Goal: Information Seeking & Learning: Compare options

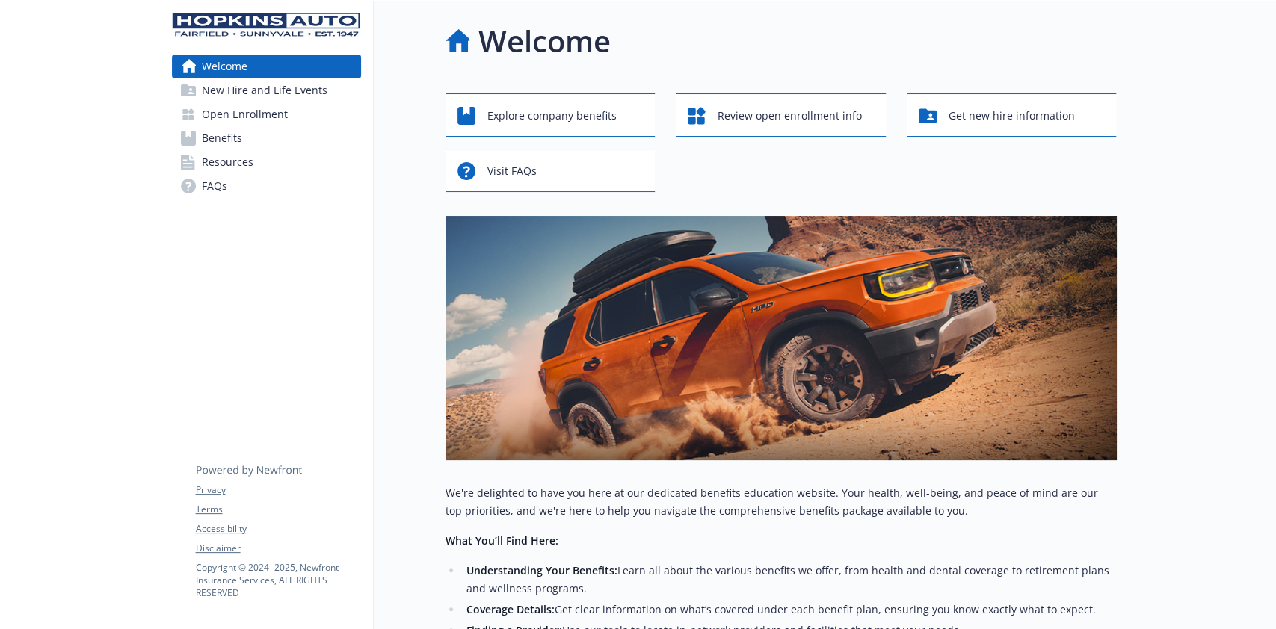
click at [221, 136] on span "Benefits" at bounding box center [222, 138] width 40 height 24
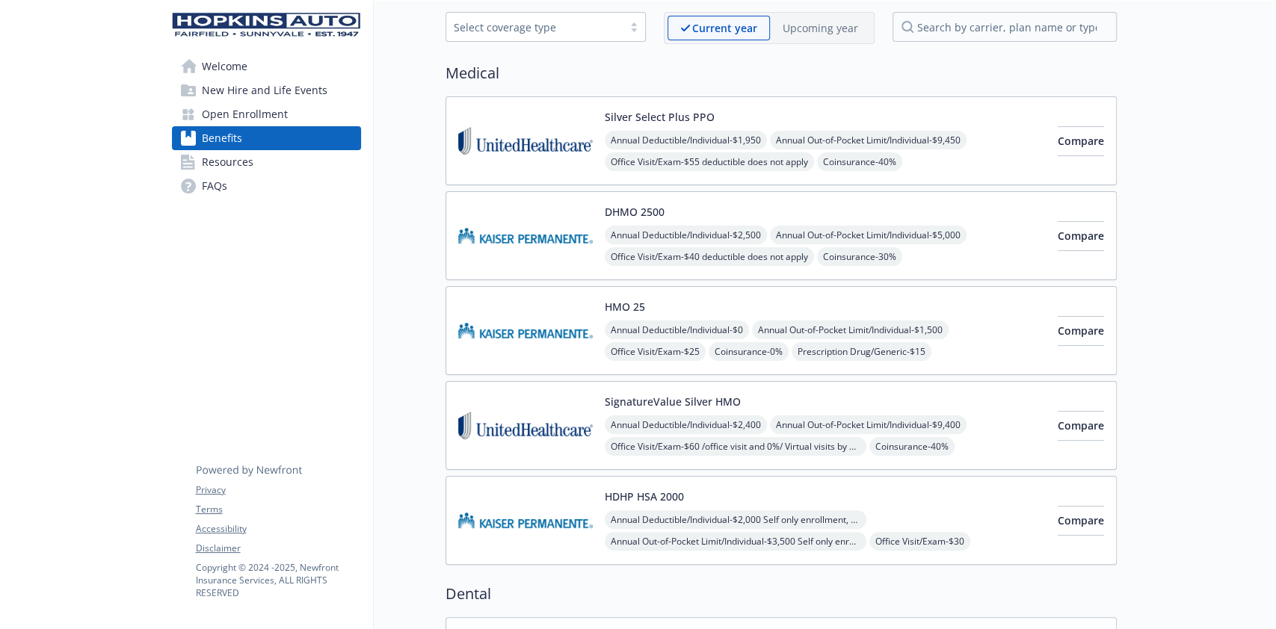
scroll to position [99, 0]
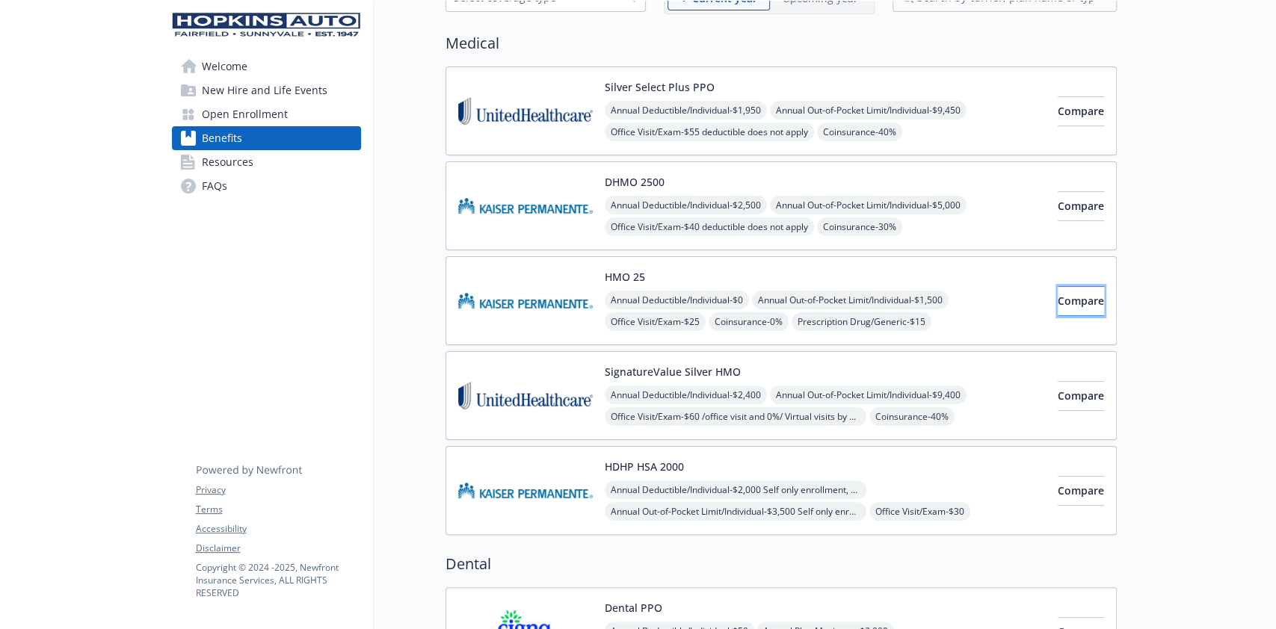
click at [1058, 296] on span "Compare" at bounding box center [1081, 301] width 46 height 14
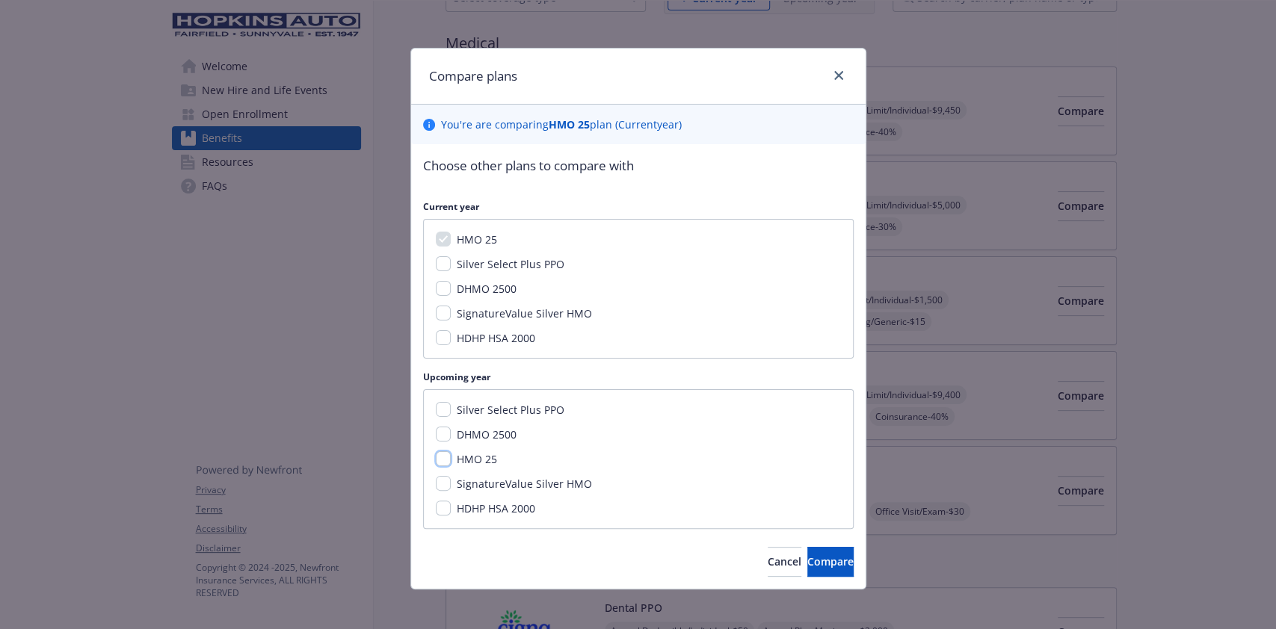
click at [437, 460] on input "HMO 25" at bounding box center [443, 459] width 15 height 15
checkbox input "true"
click at [807, 555] on span "Compare" at bounding box center [830, 562] width 46 height 14
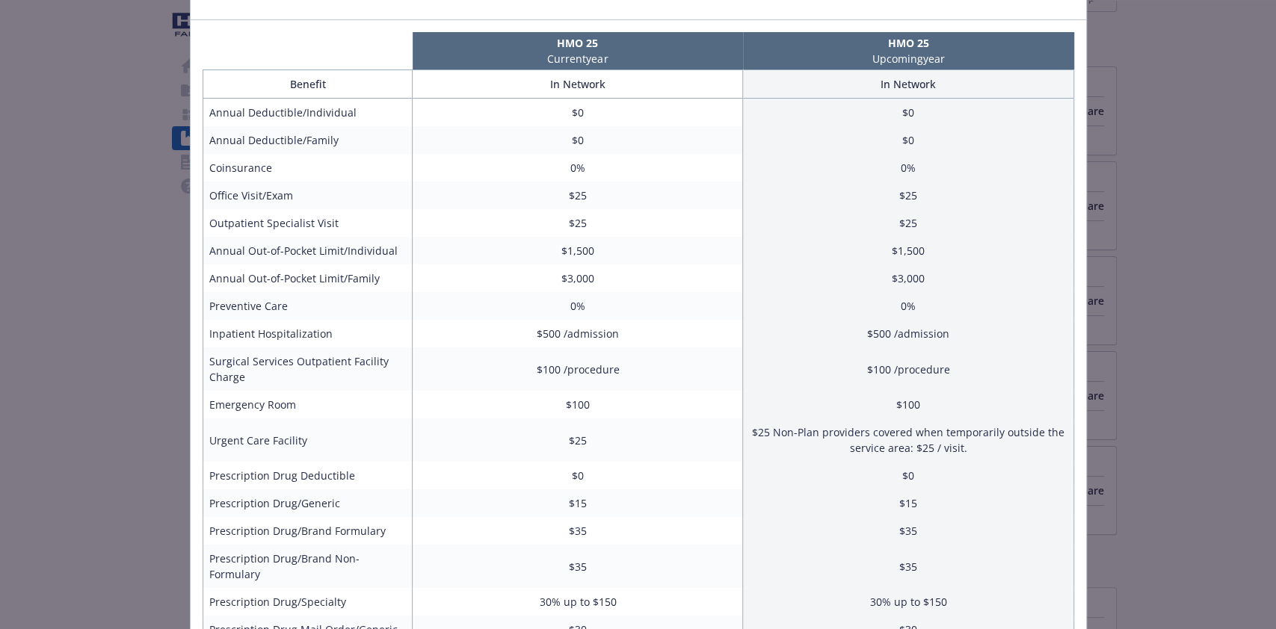
scroll to position [0, 0]
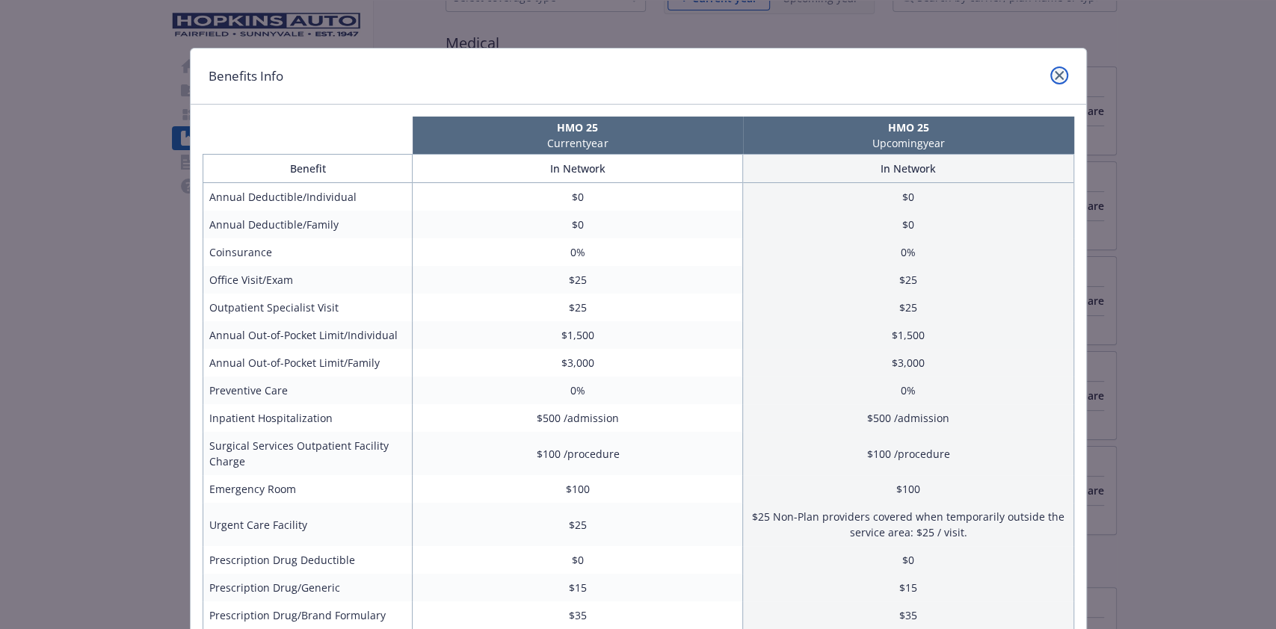
click at [1057, 75] on link "close" at bounding box center [1059, 76] width 18 height 18
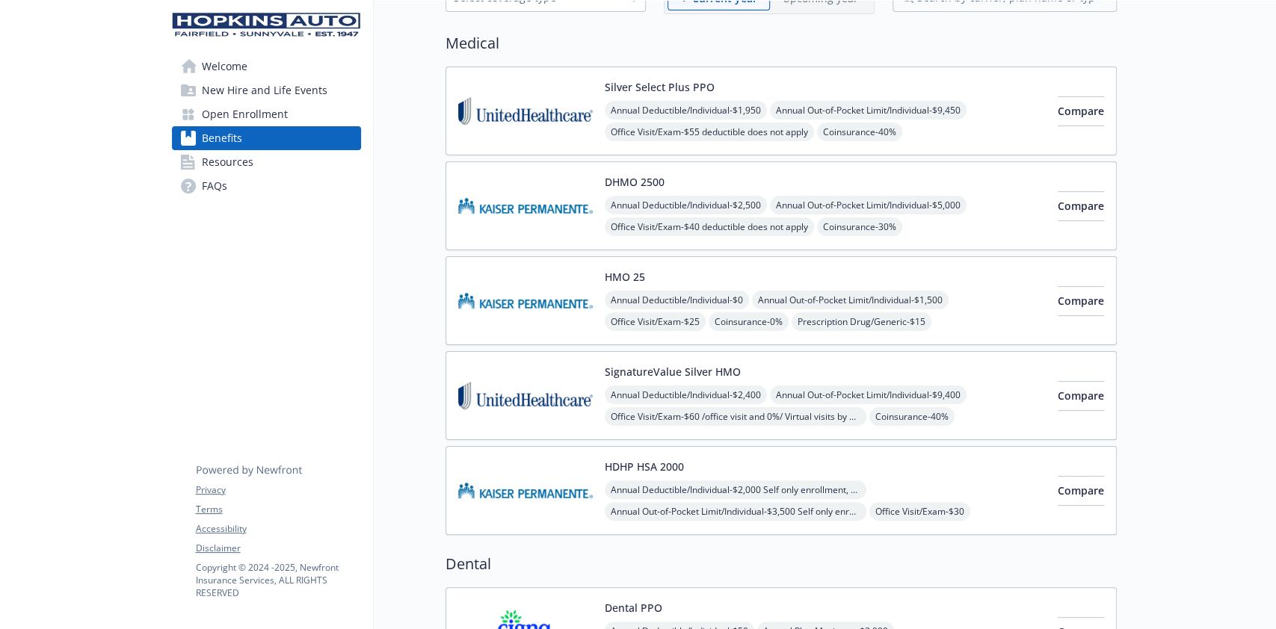
click at [561, 276] on img at bounding box center [525, 301] width 135 height 64
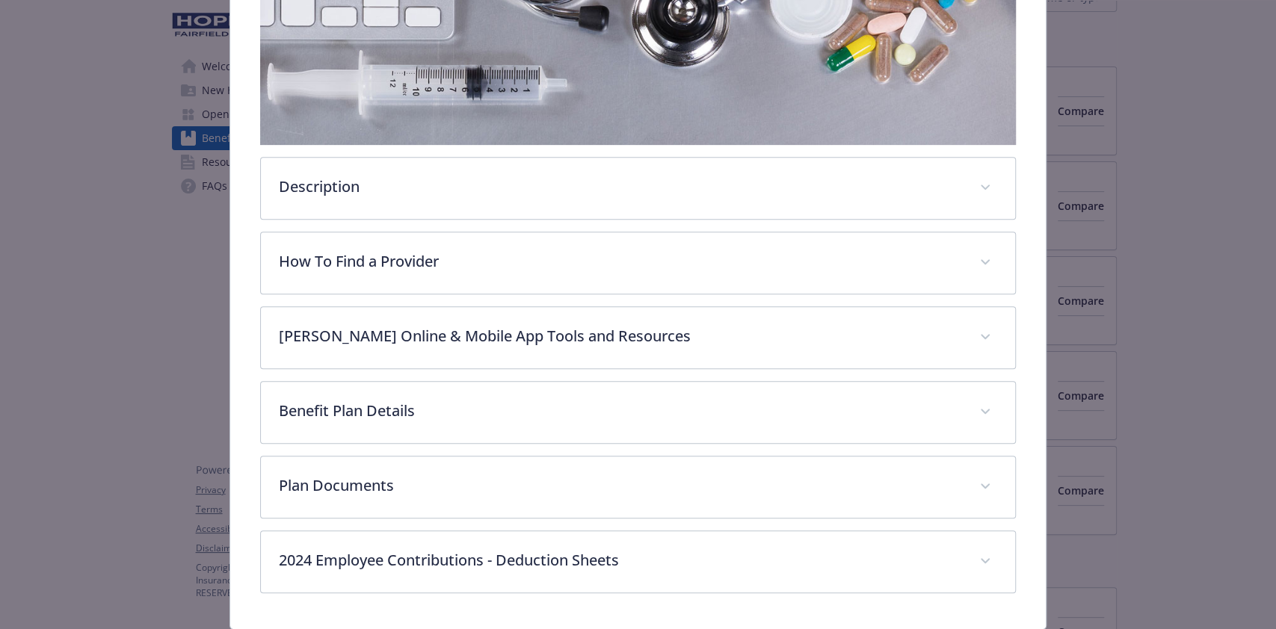
scroll to position [387, 0]
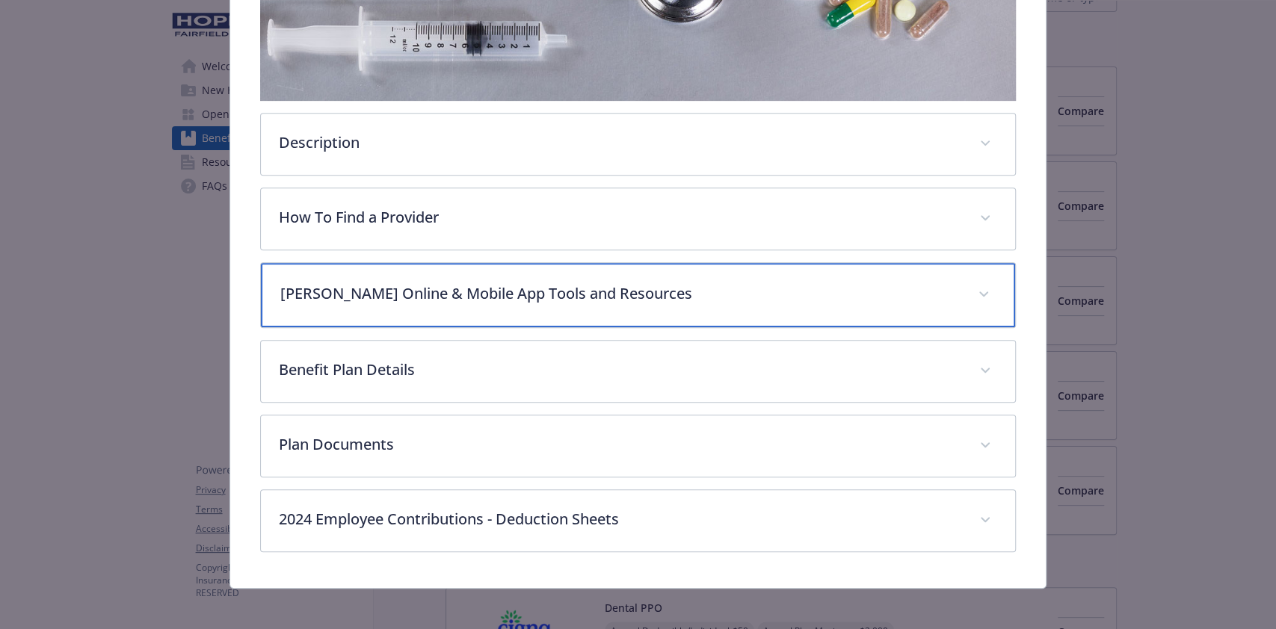
click at [745, 295] on p "Kaiser Online & Mobile App Tools and Resources" at bounding box center [619, 294] width 679 height 22
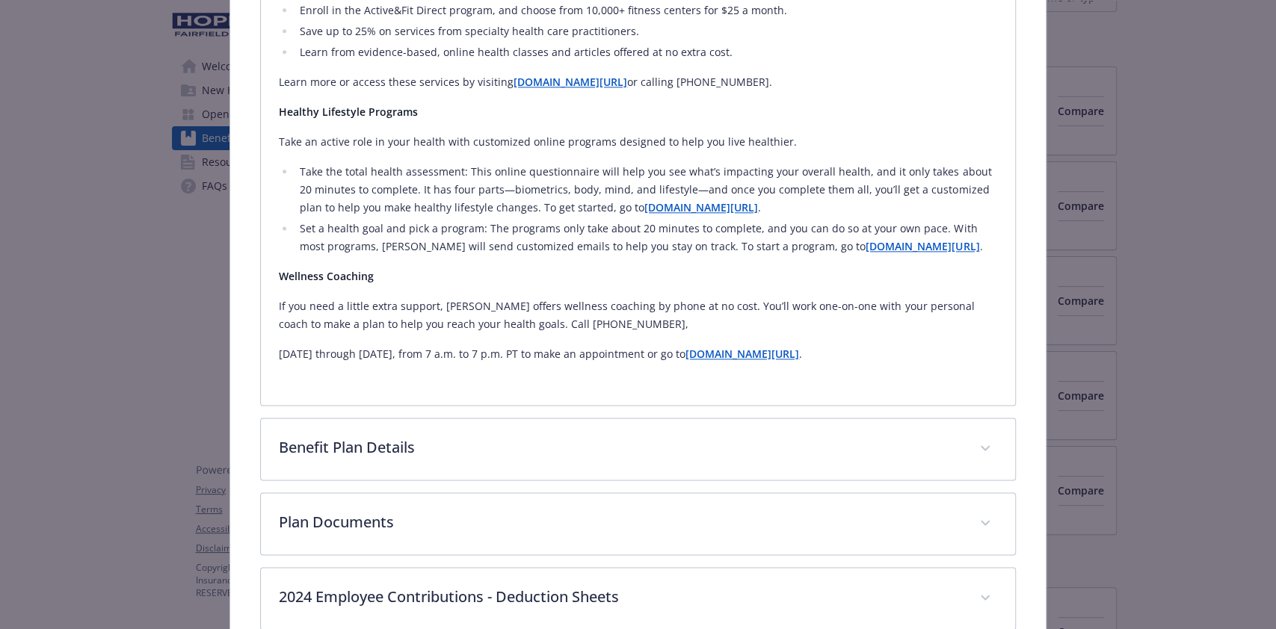
scroll to position [1284, 0]
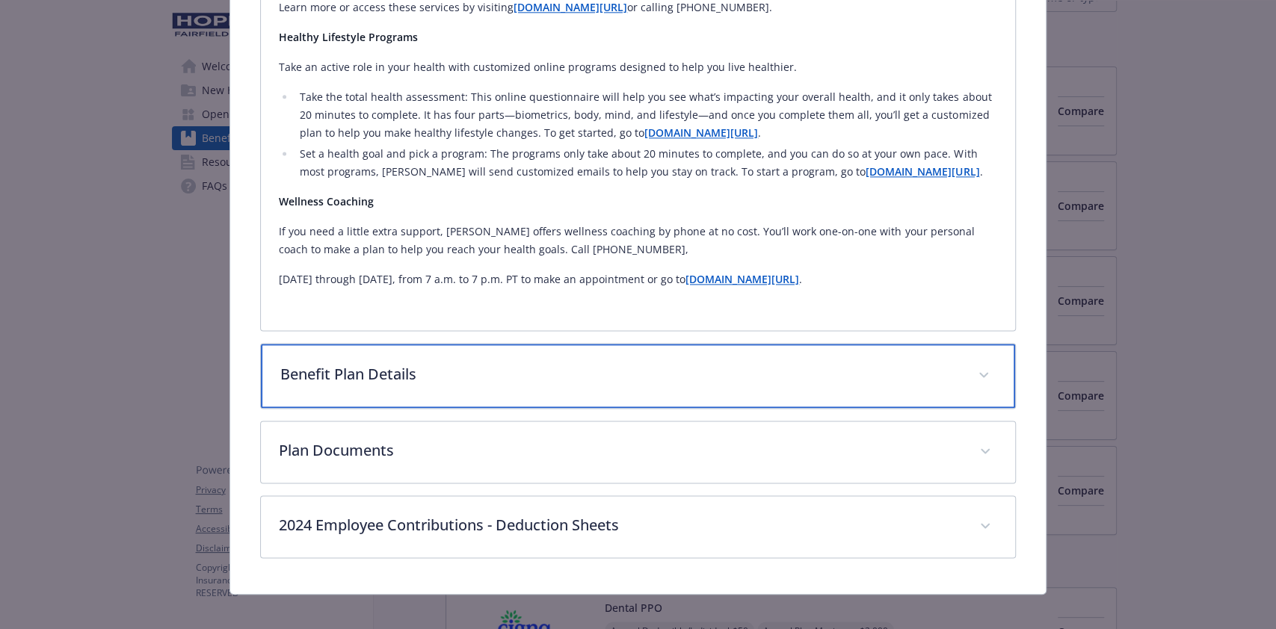
click at [414, 372] on p "Benefit Plan Details" at bounding box center [619, 374] width 679 height 22
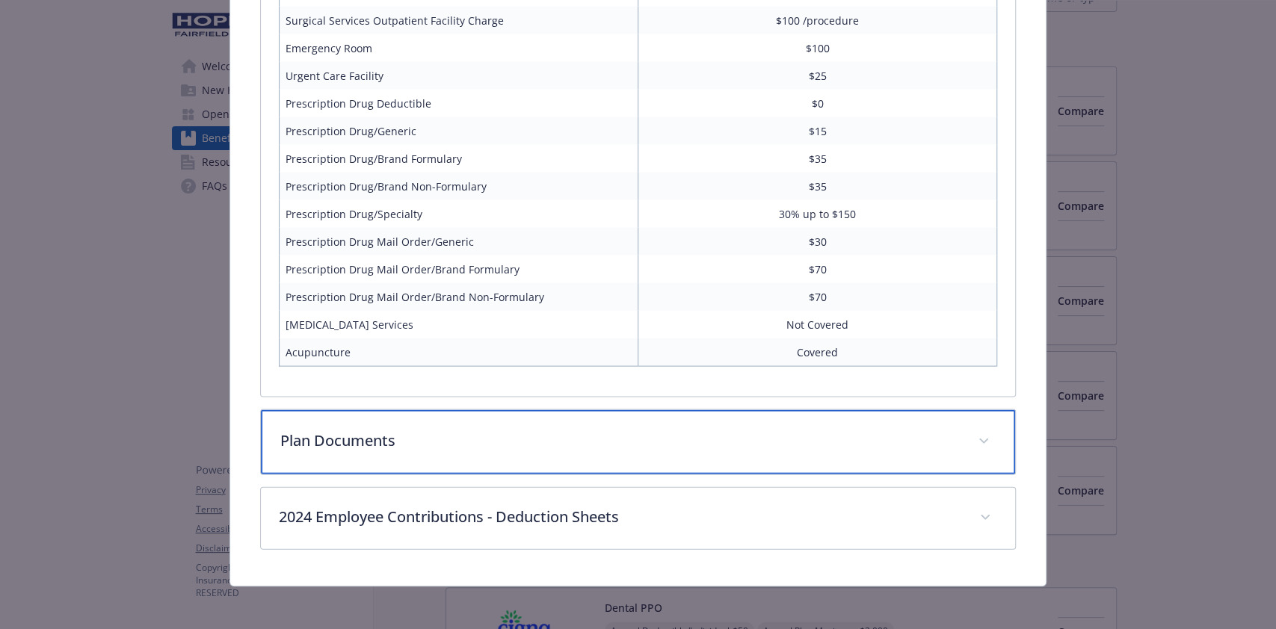
click at [385, 422] on div "Plan Documents" at bounding box center [638, 442] width 754 height 64
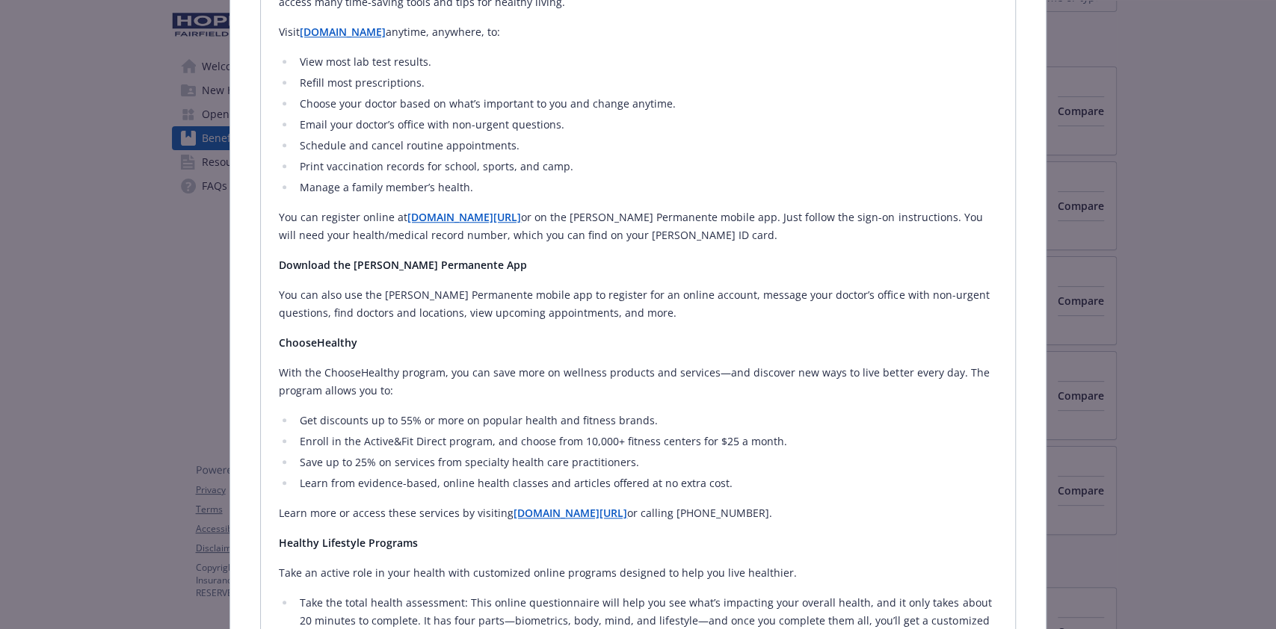
scroll to position [443, 0]
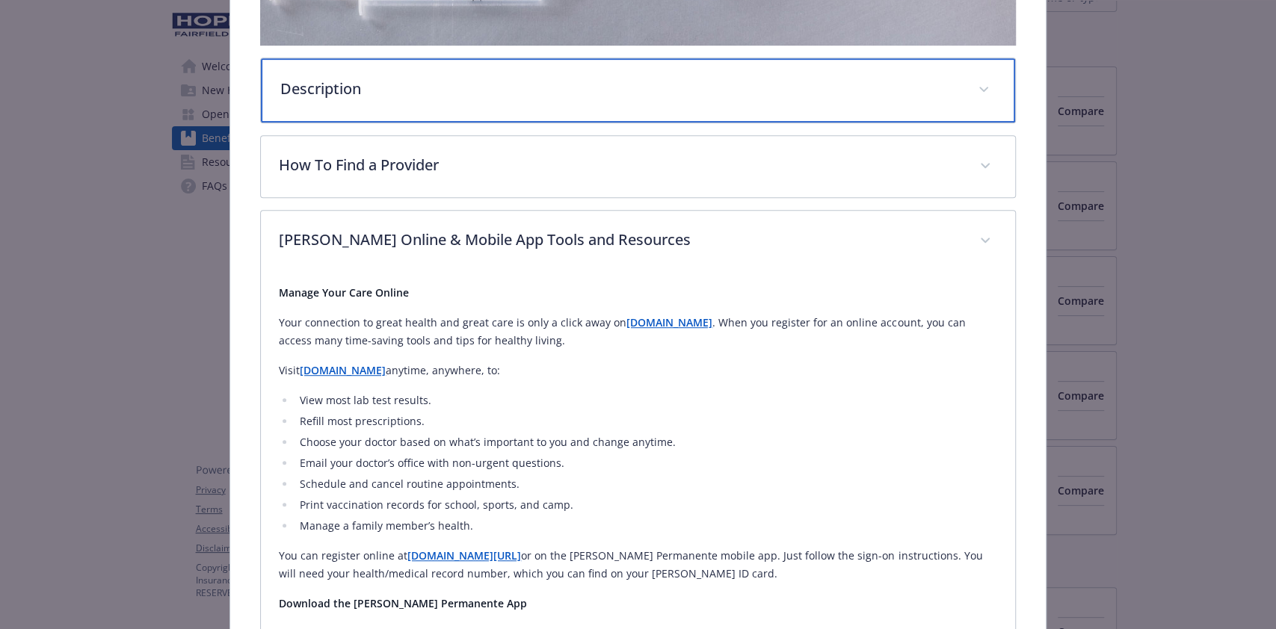
click at [954, 87] on div "Description" at bounding box center [638, 90] width 754 height 64
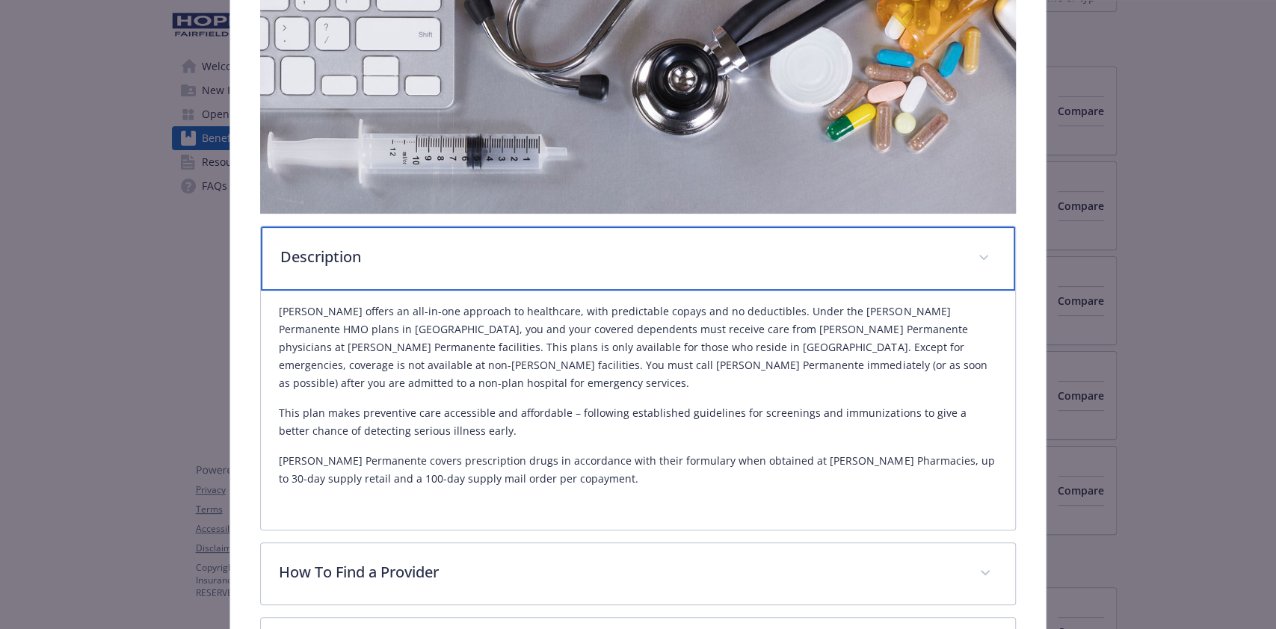
scroll to position [44, 0]
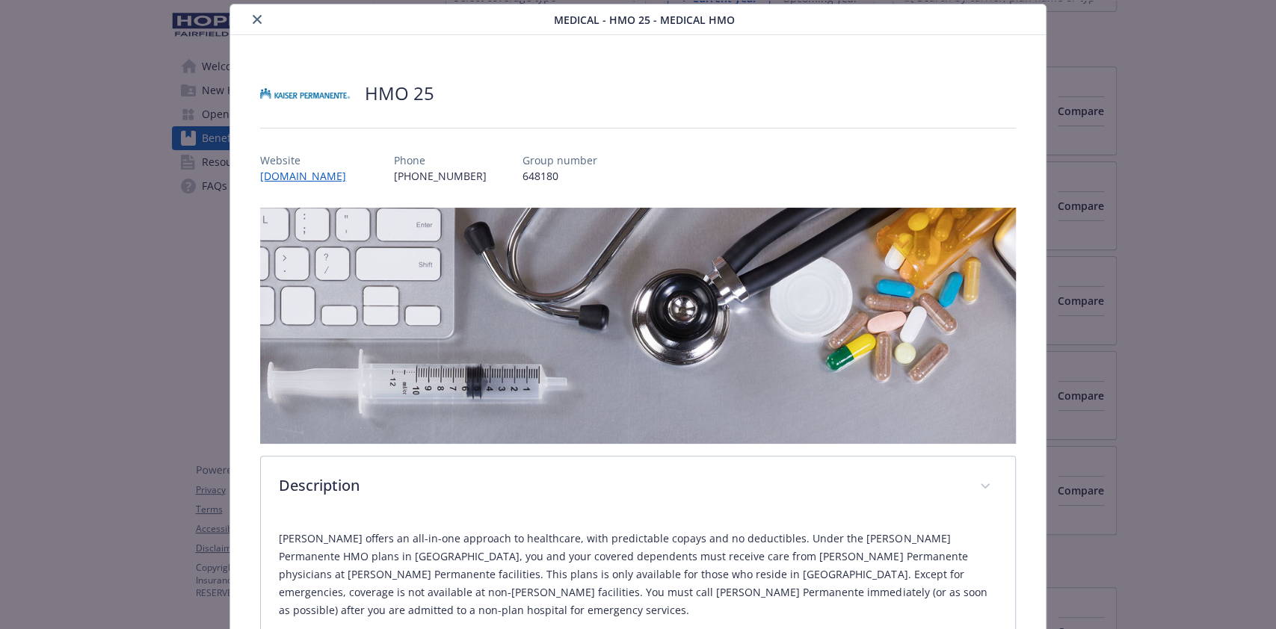
click at [248, 16] on button "close" at bounding box center [257, 19] width 18 height 18
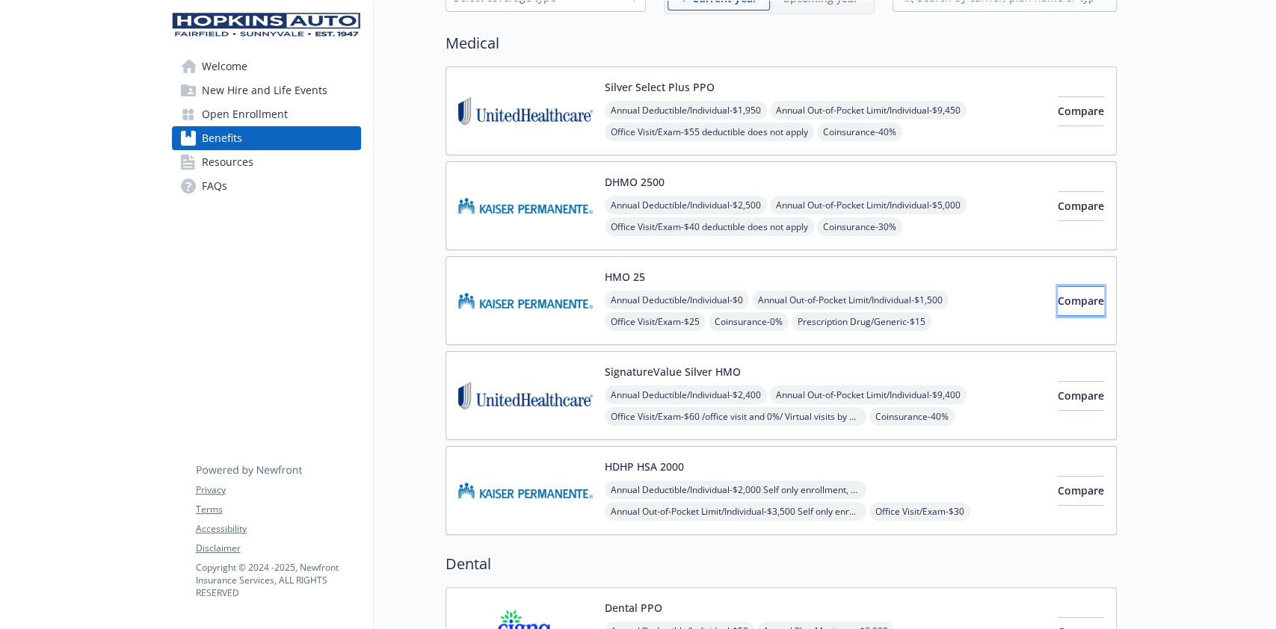
click at [1075, 296] on span "Compare" at bounding box center [1081, 301] width 46 height 14
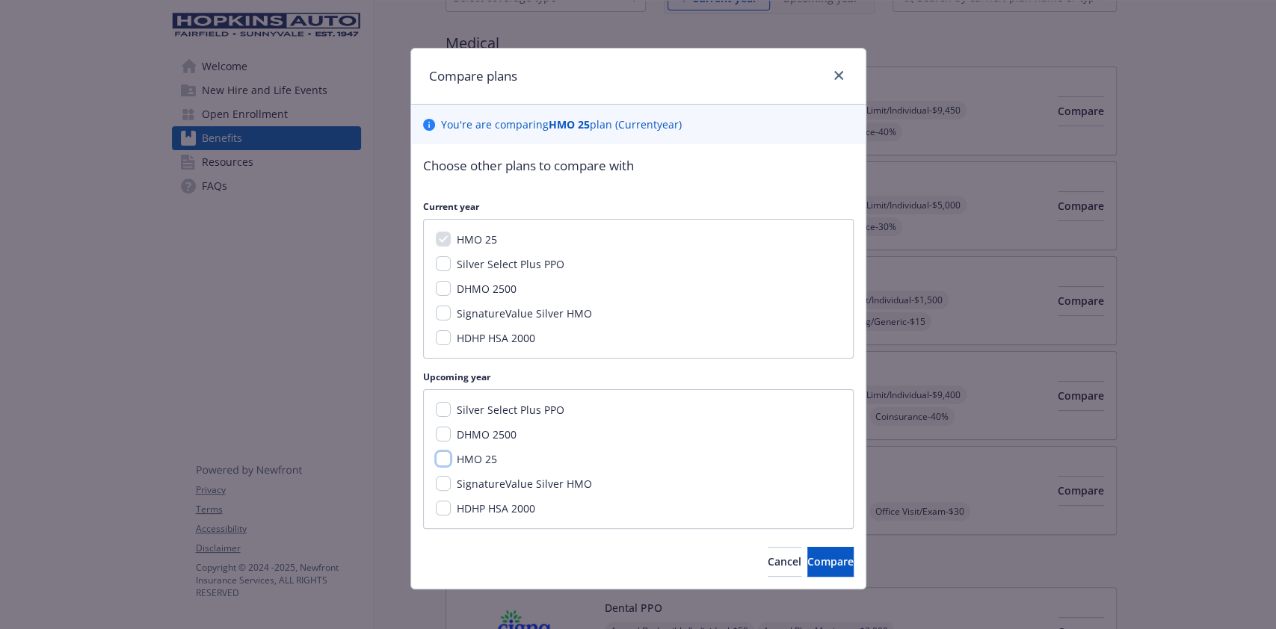
click at [436, 459] on input "HMO 25" at bounding box center [443, 459] width 15 height 15
checkbox input "true"
click at [823, 565] on button "Compare" at bounding box center [830, 562] width 46 height 30
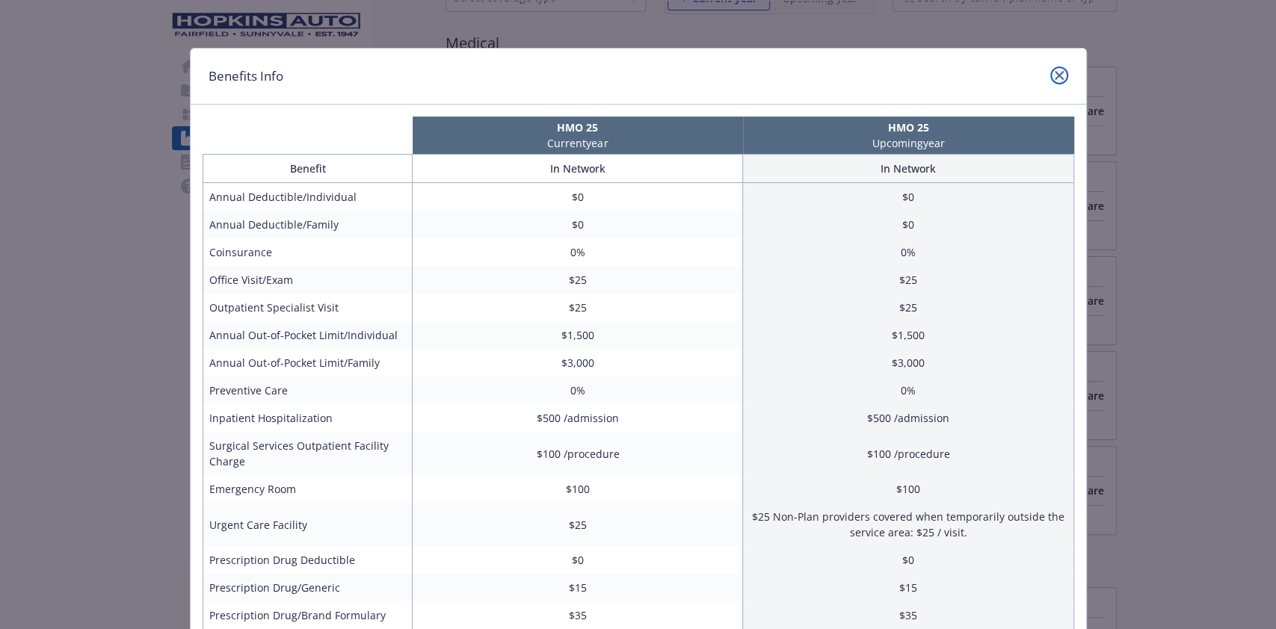
click at [1055, 78] on icon "close" at bounding box center [1059, 75] width 9 height 9
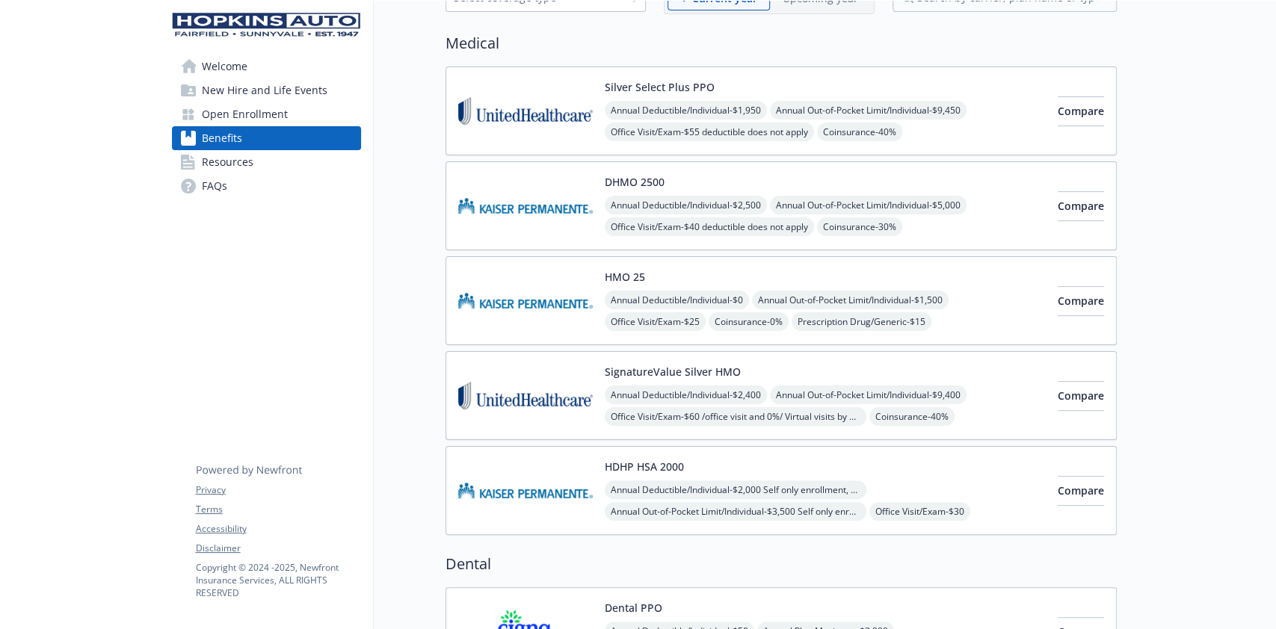
click at [710, 272] on div "HMO 25 Annual Deductible/Individual - $0 Annual Out-of-Pocket Limit/Individual …" at bounding box center [825, 301] width 441 height 64
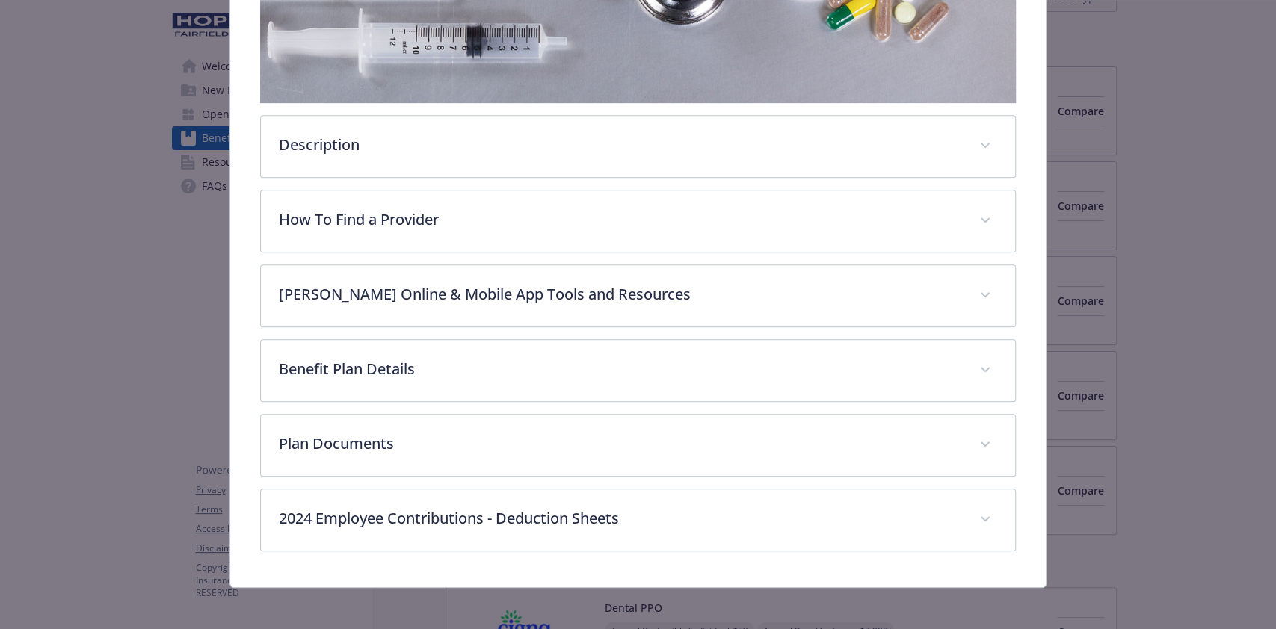
scroll to position [387, 0]
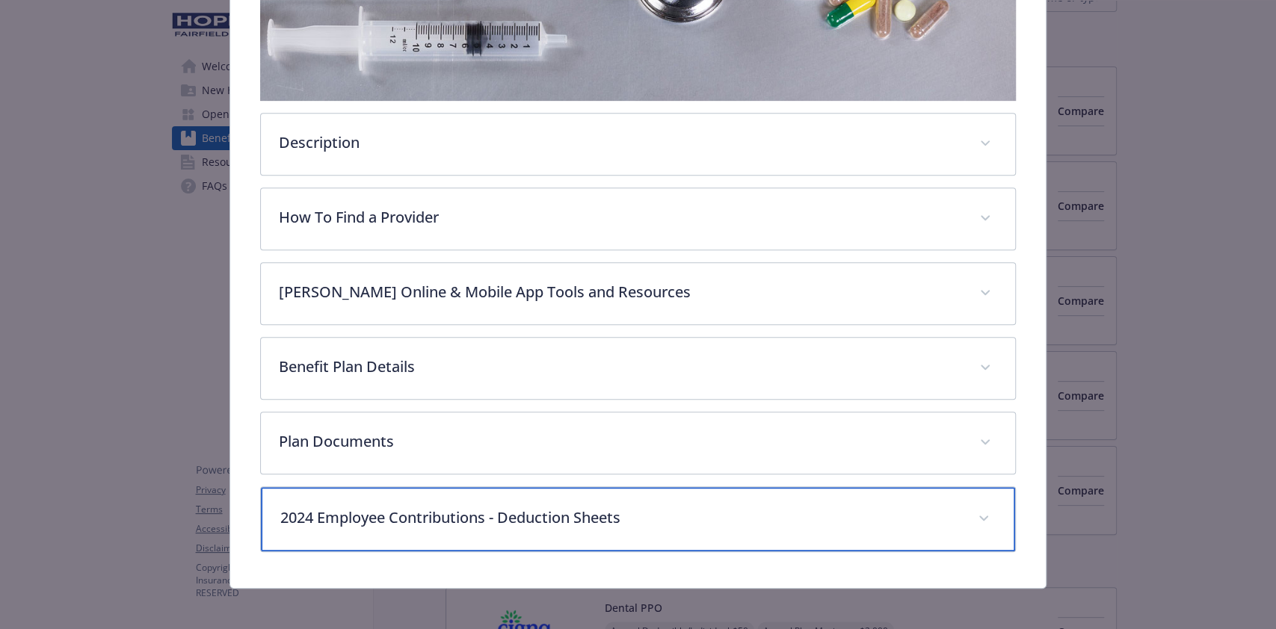
click at [469, 511] on p "2024 Employee Contributions - Deduction Sheets" at bounding box center [619, 518] width 679 height 22
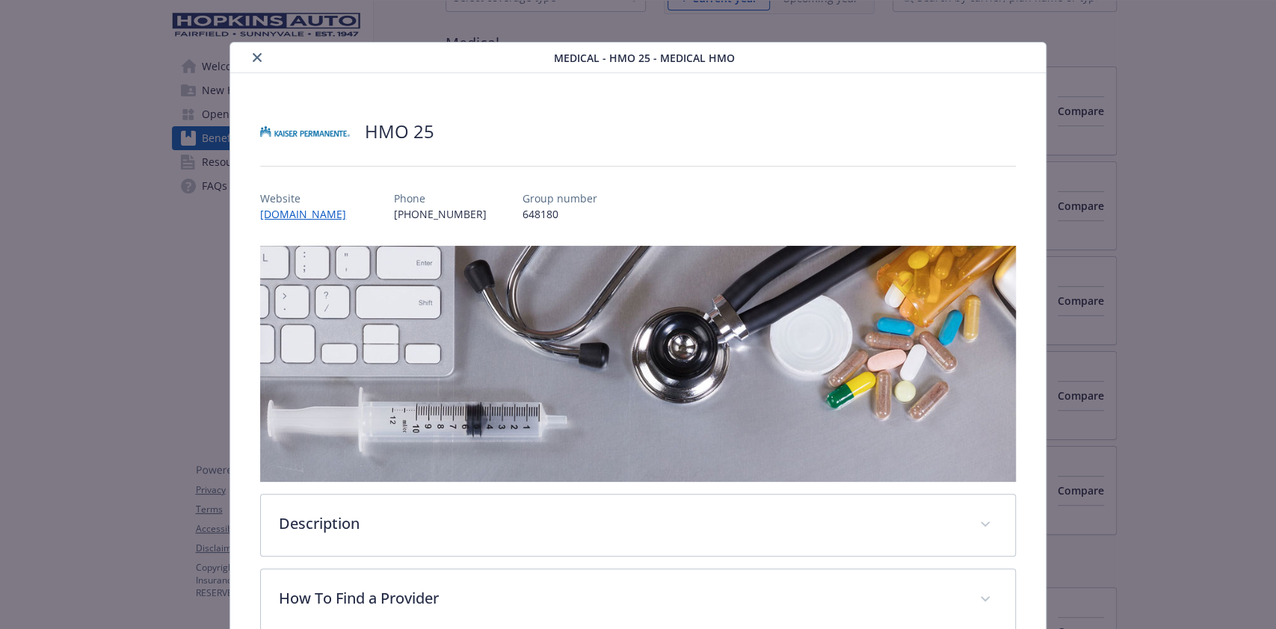
scroll to position [0, 0]
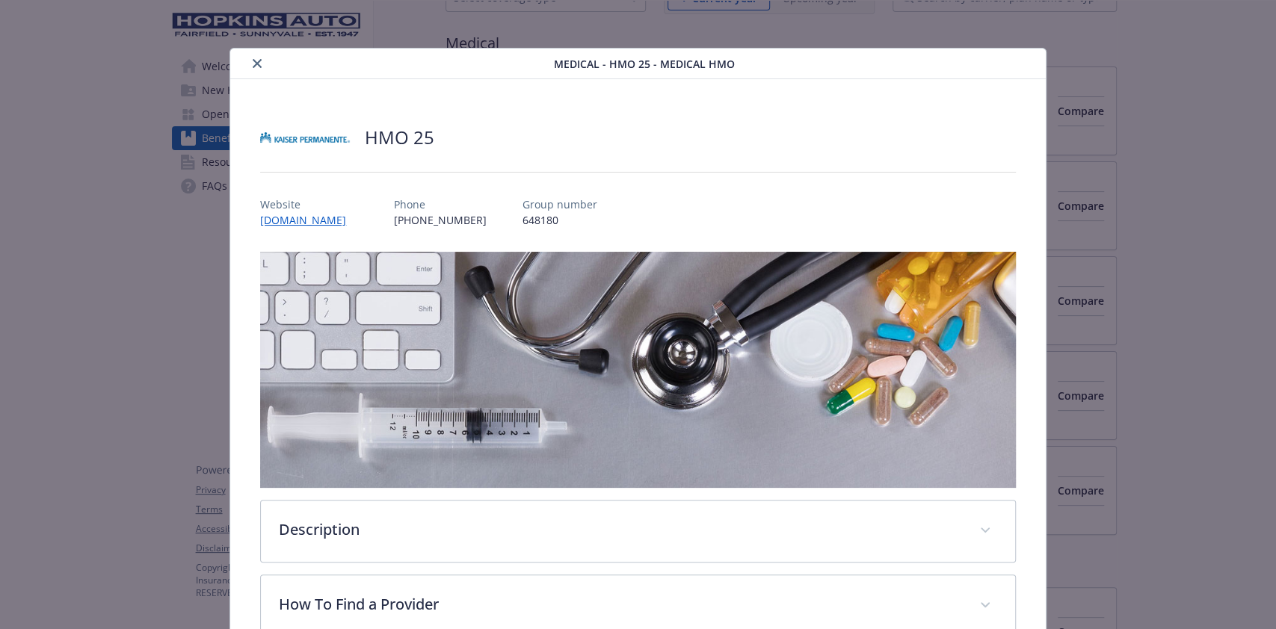
click at [256, 61] on icon "close" at bounding box center [257, 63] width 9 height 9
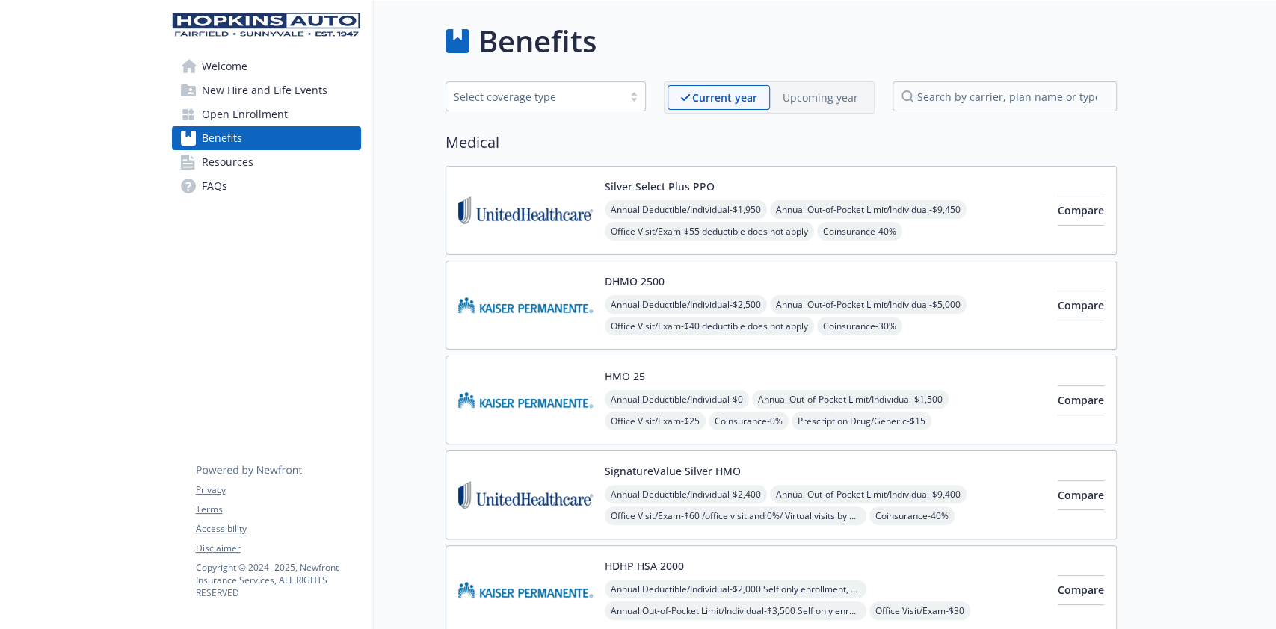
click at [832, 96] on p "Upcoming year" at bounding box center [821, 98] width 76 height 16
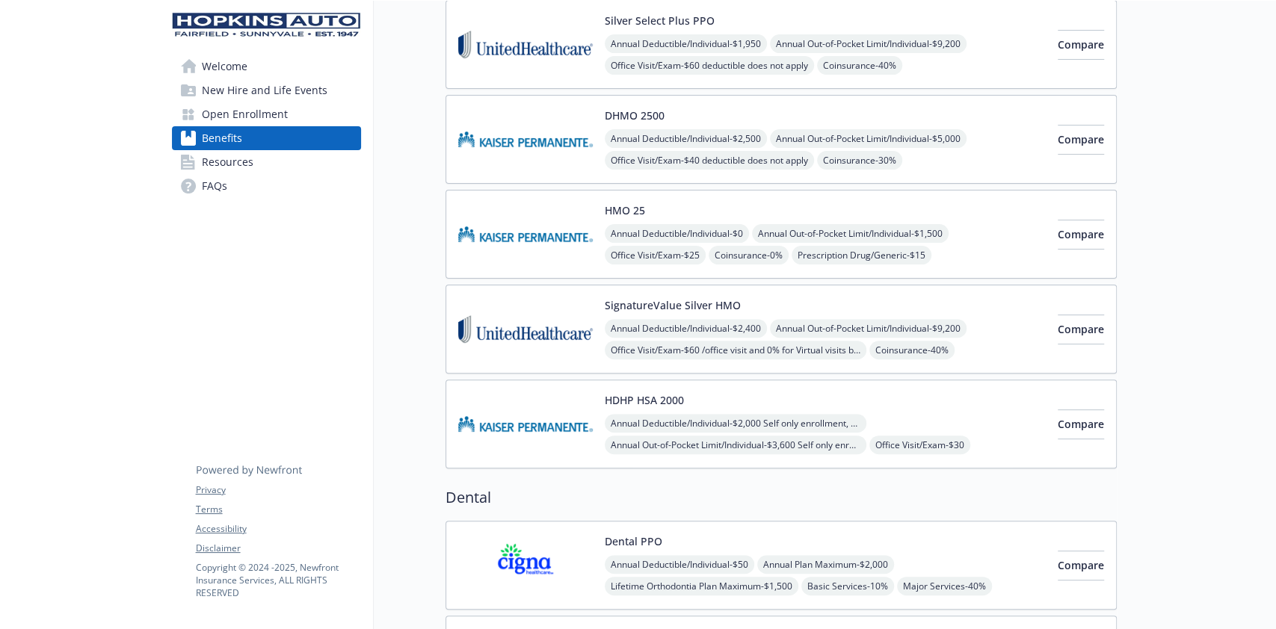
scroll to position [199, 0]
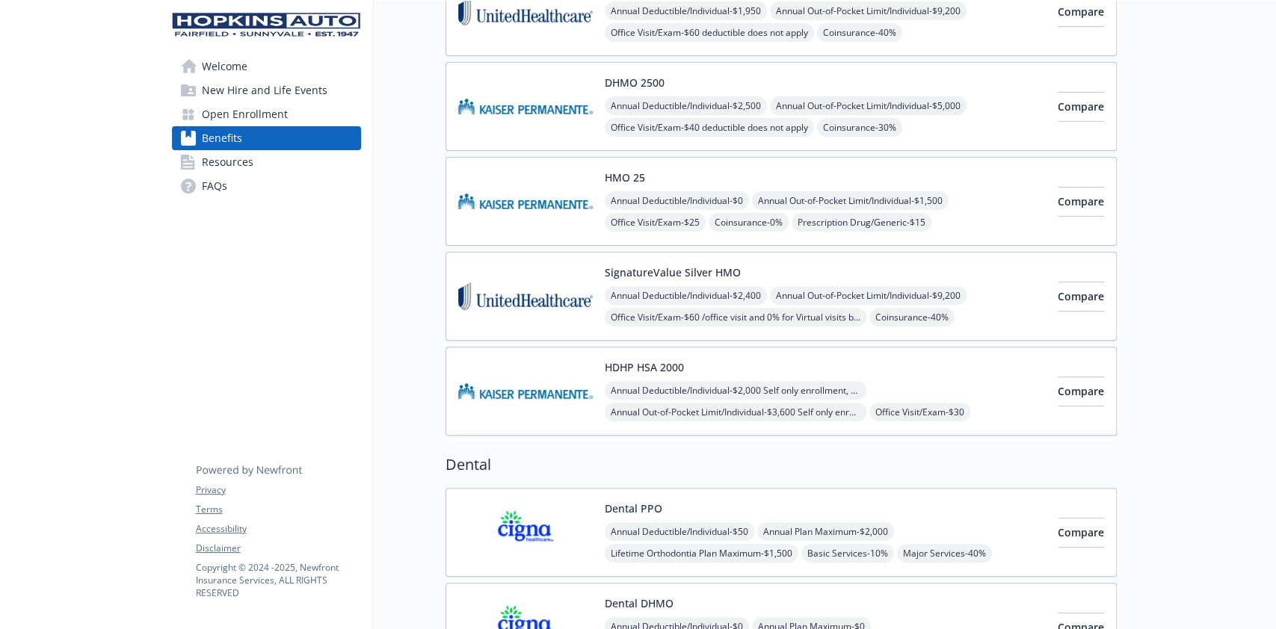
click at [778, 172] on div "HMO 25 Annual Deductible/Individual - $0 Annual Out-of-Pocket Limit/Individual …" at bounding box center [825, 202] width 441 height 64
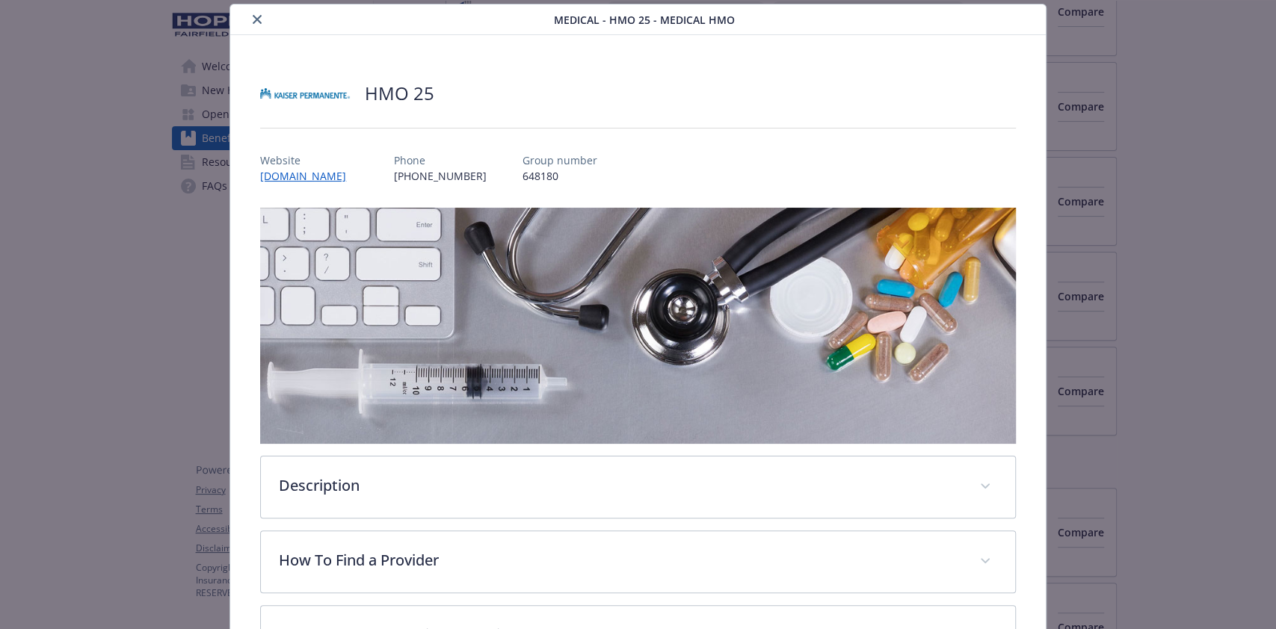
scroll to position [461, 0]
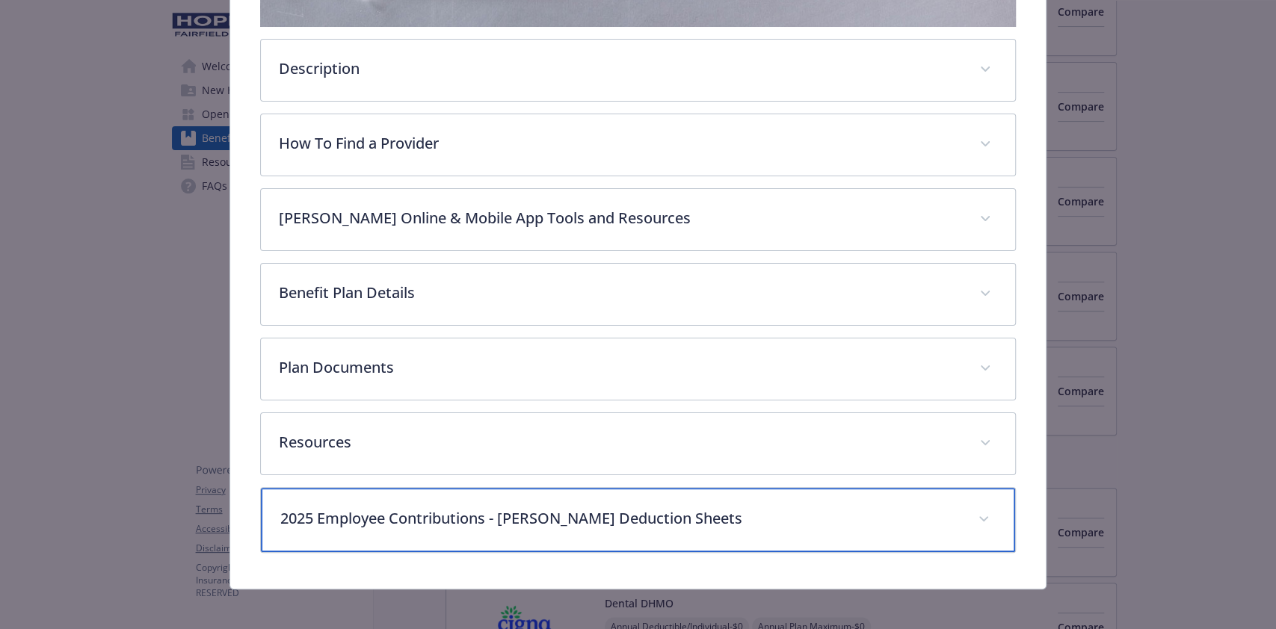
click at [523, 511] on p "2025 Employee Contributions - [PERSON_NAME] Deduction Sheets" at bounding box center [619, 519] width 679 height 22
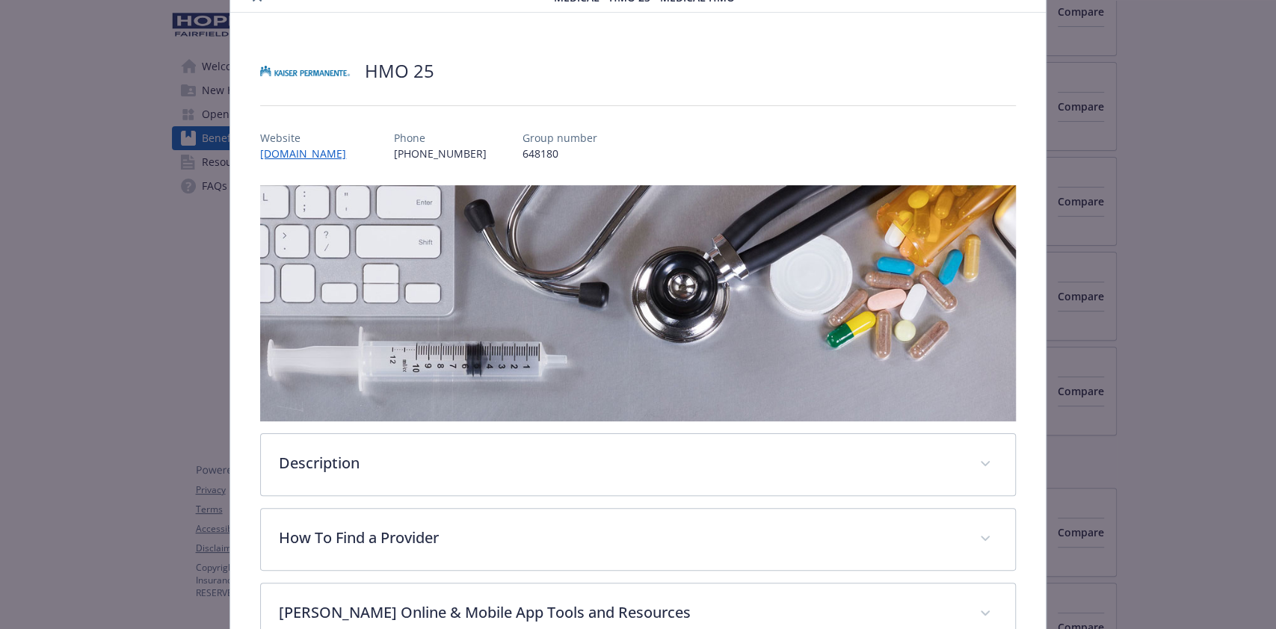
scroll to position [0, 0]
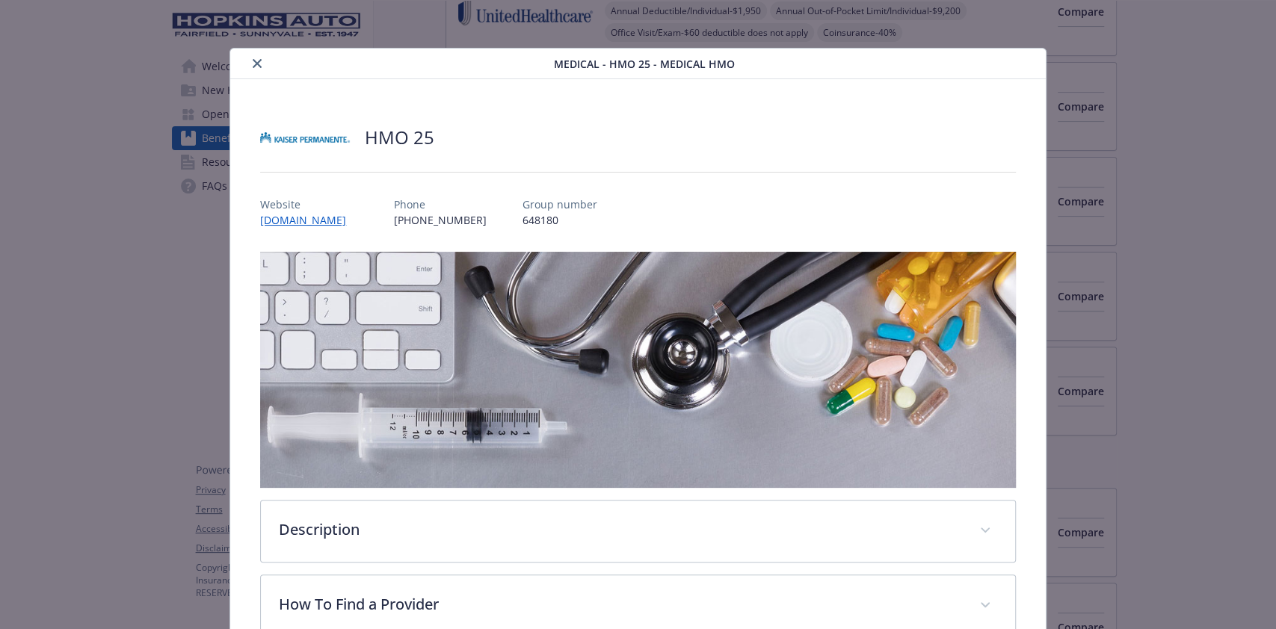
click at [253, 63] on icon "close" at bounding box center [257, 63] width 9 height 9
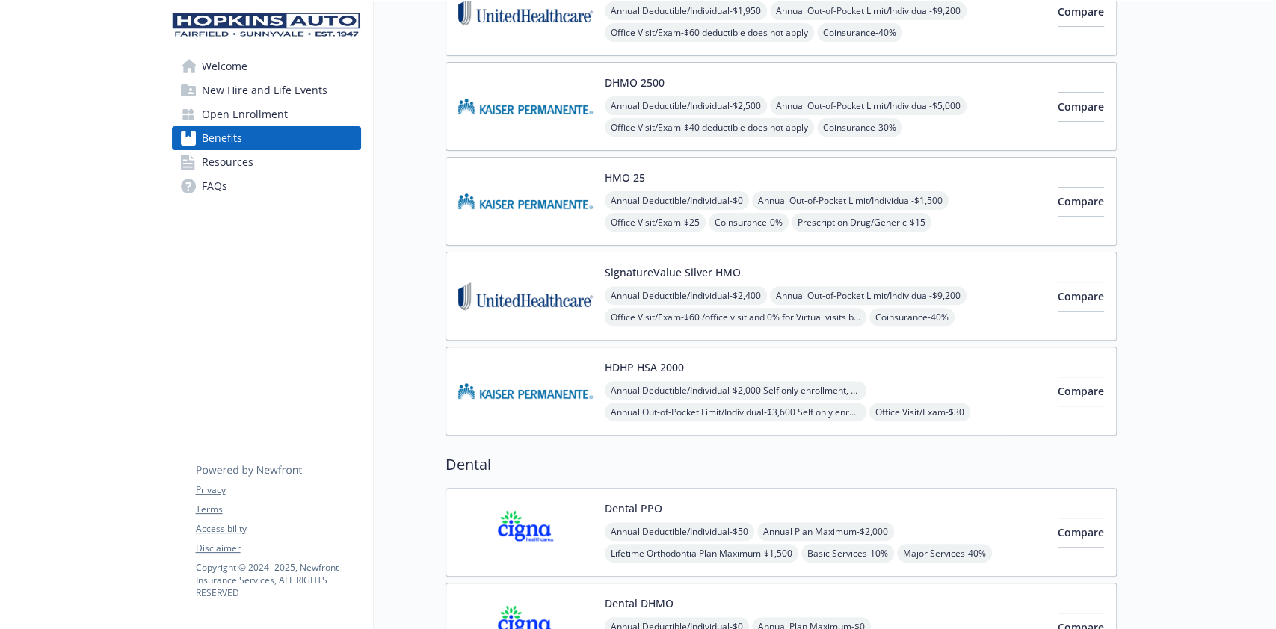
click at [280, 117] on span "Open Enrollment" at bounding box center [245, 114] width 86 height 24
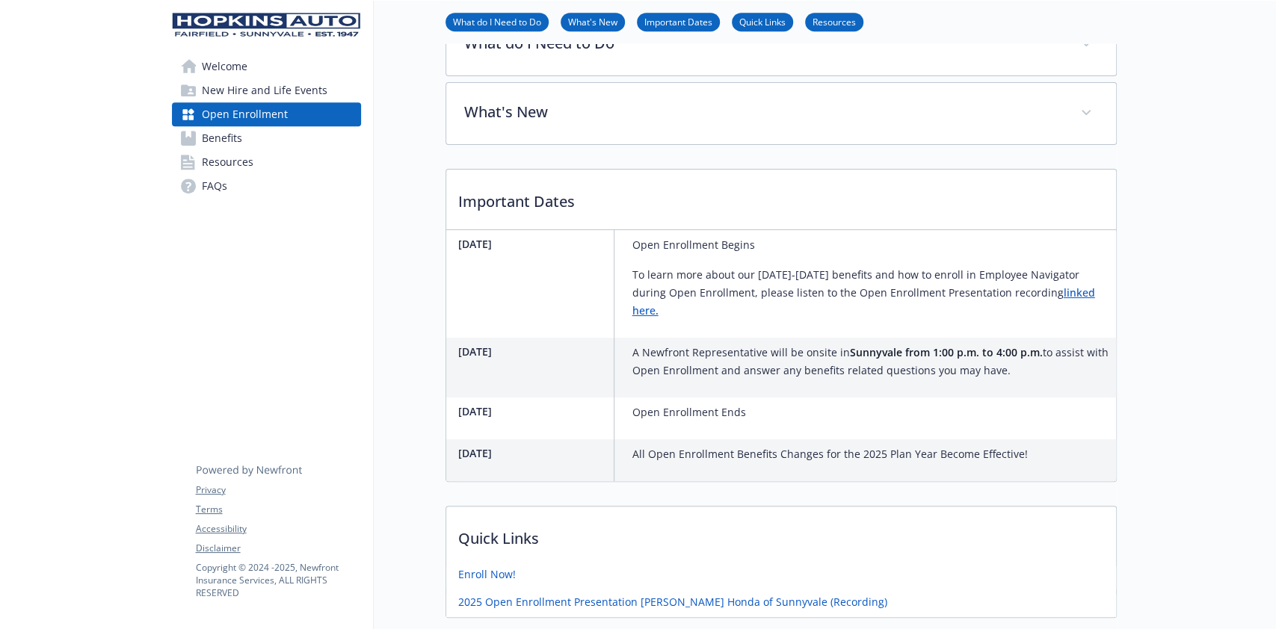
scroll to position [336, 0]
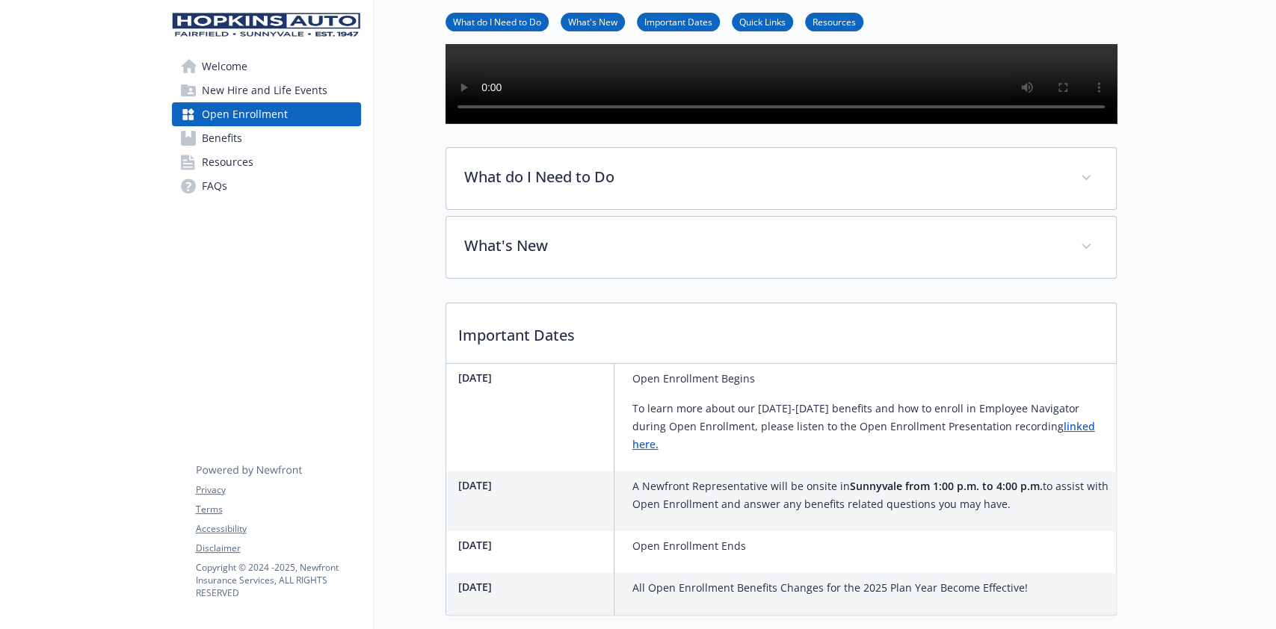
click at [209, 135] on span "Benefits" at bounding box center [222, 138] width 40 height 24
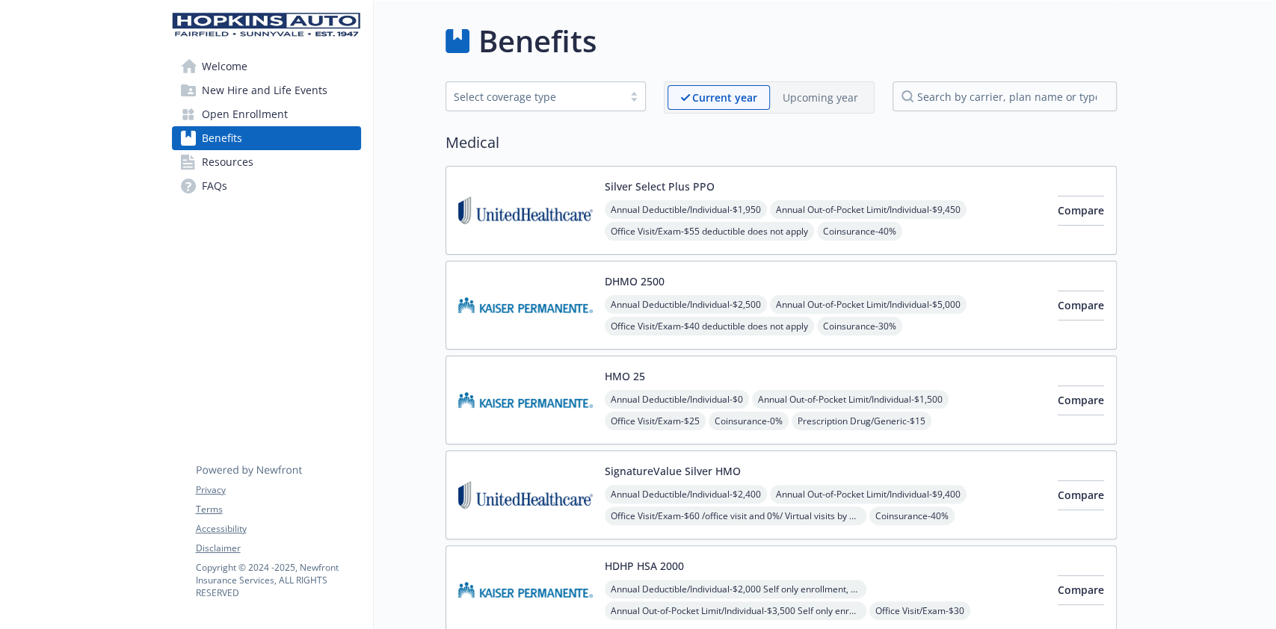
click at [819, 96] on p "Upcoming year" at bounding box center [821, 98] width 76 height 16
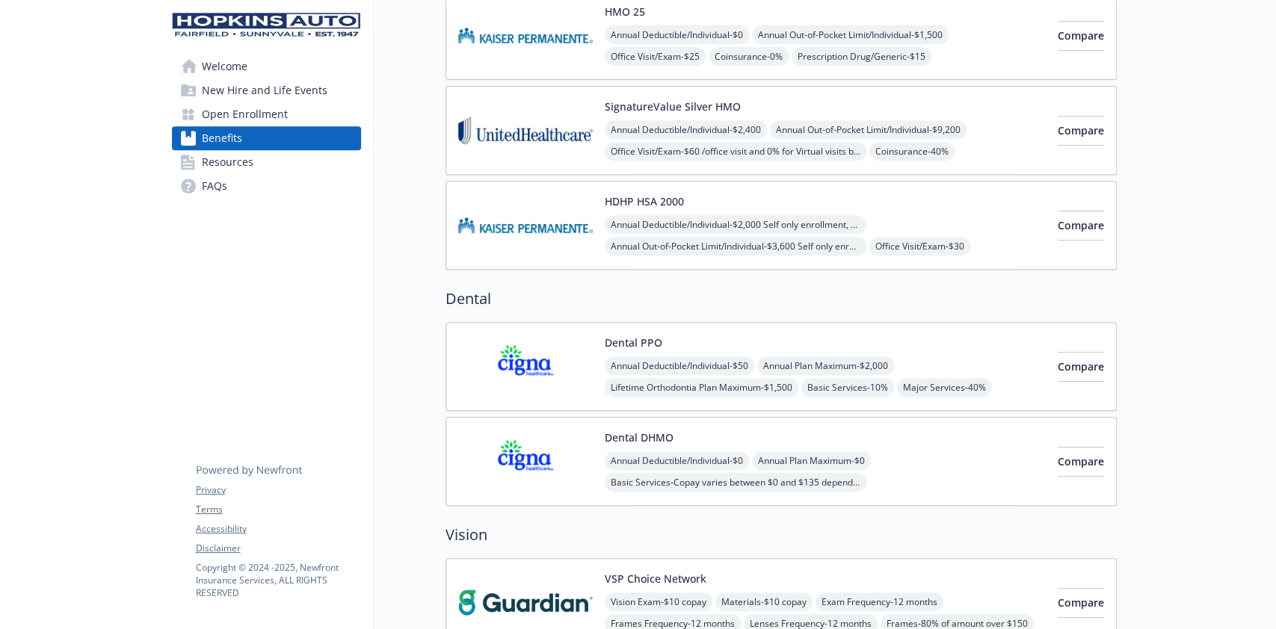
scroll to position [199, 0]
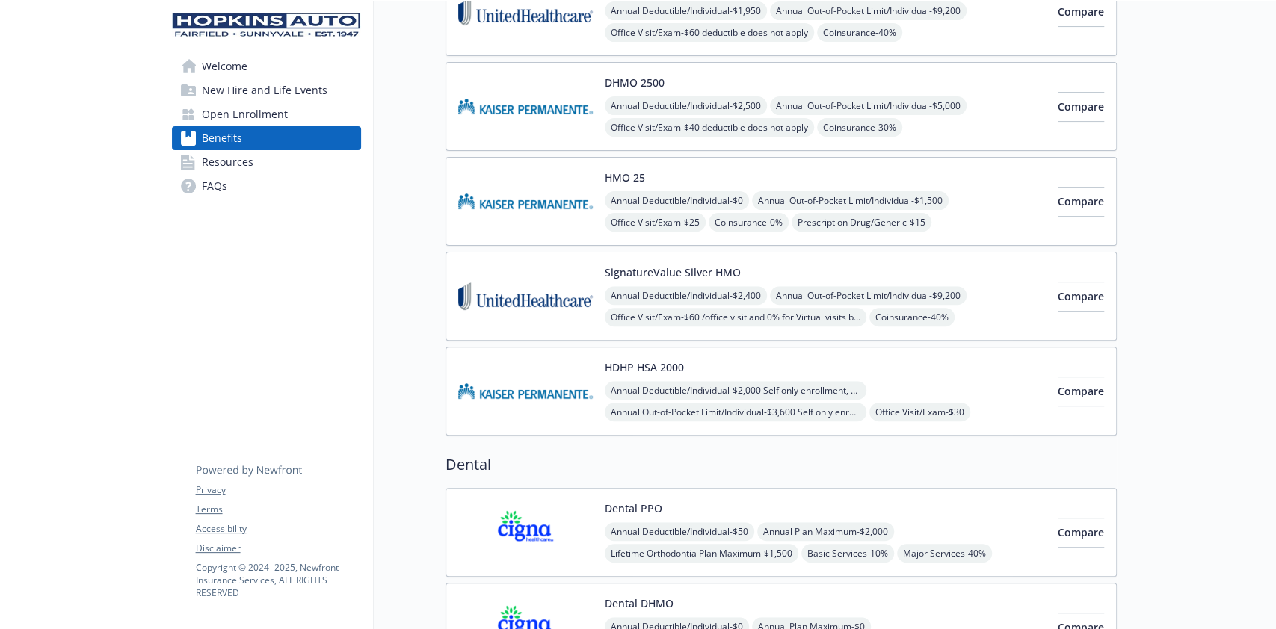
click at [767, 170] on div "HMO 25 Annual Deductible/Individual - $0 Annual Out-of-Pocket Limit/Individual …" at bounding box center [825, 202] width 441 height 64
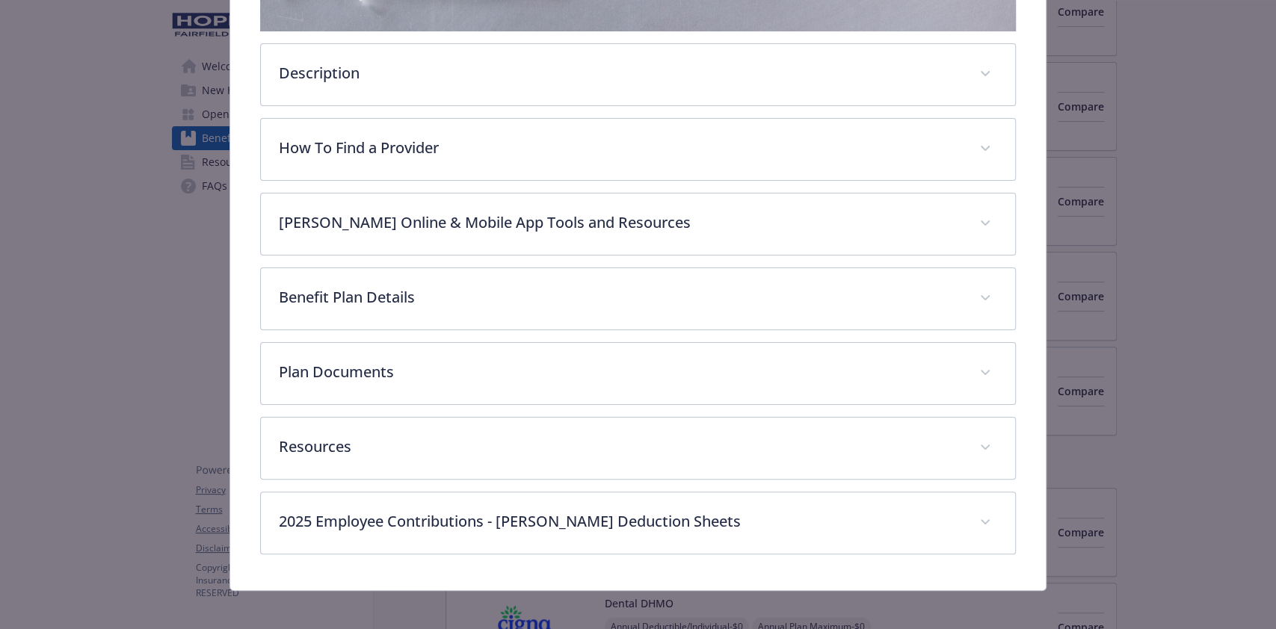
scroll to position [461, 0]
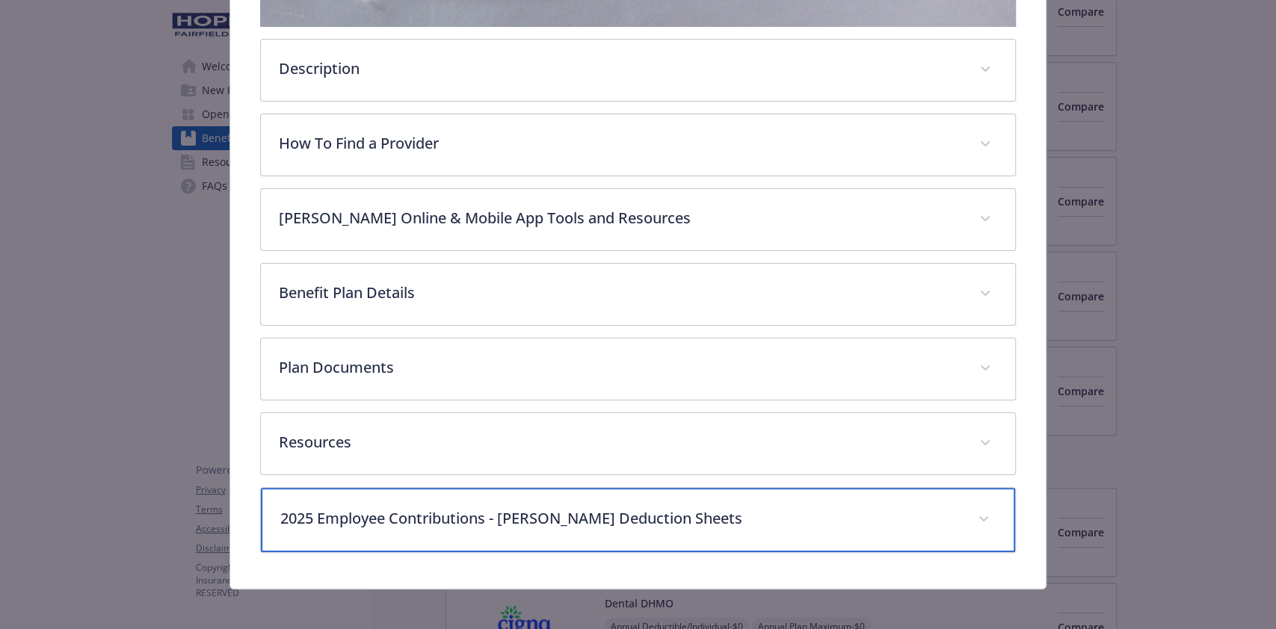
click at [620, 509] on p "2025 Employee Contributions - [PERSON_NAME] Deduction Sheets" at bounding box center [619, 519] width 679 height 22
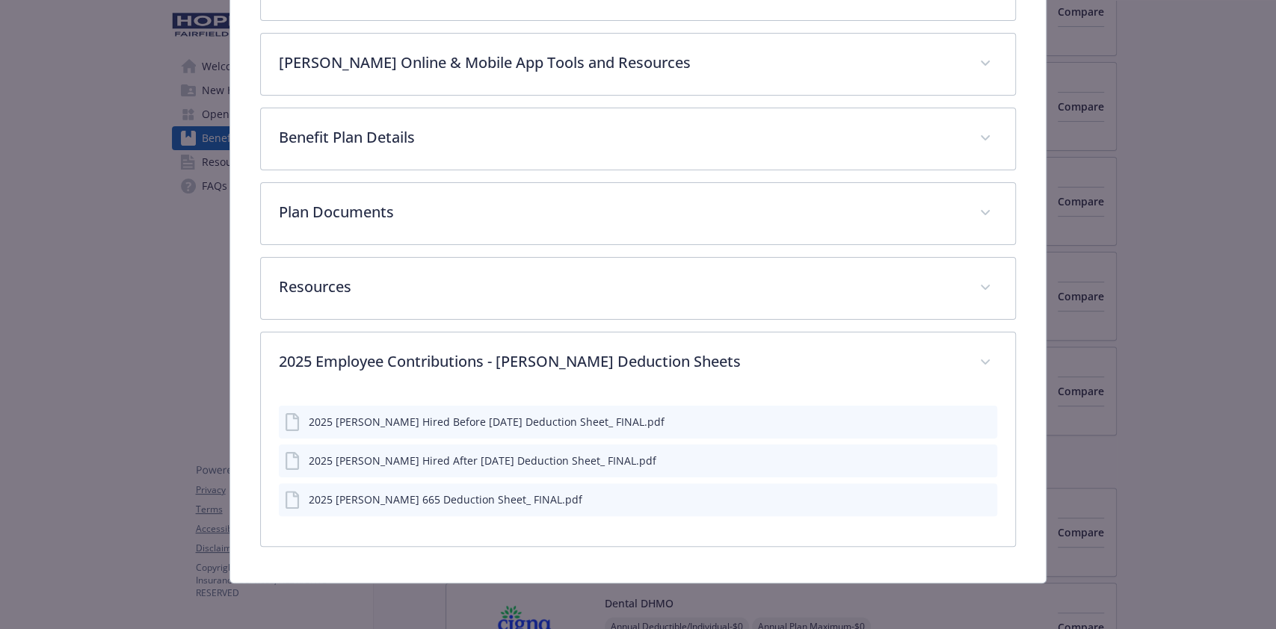
scroll to position [614, 0]
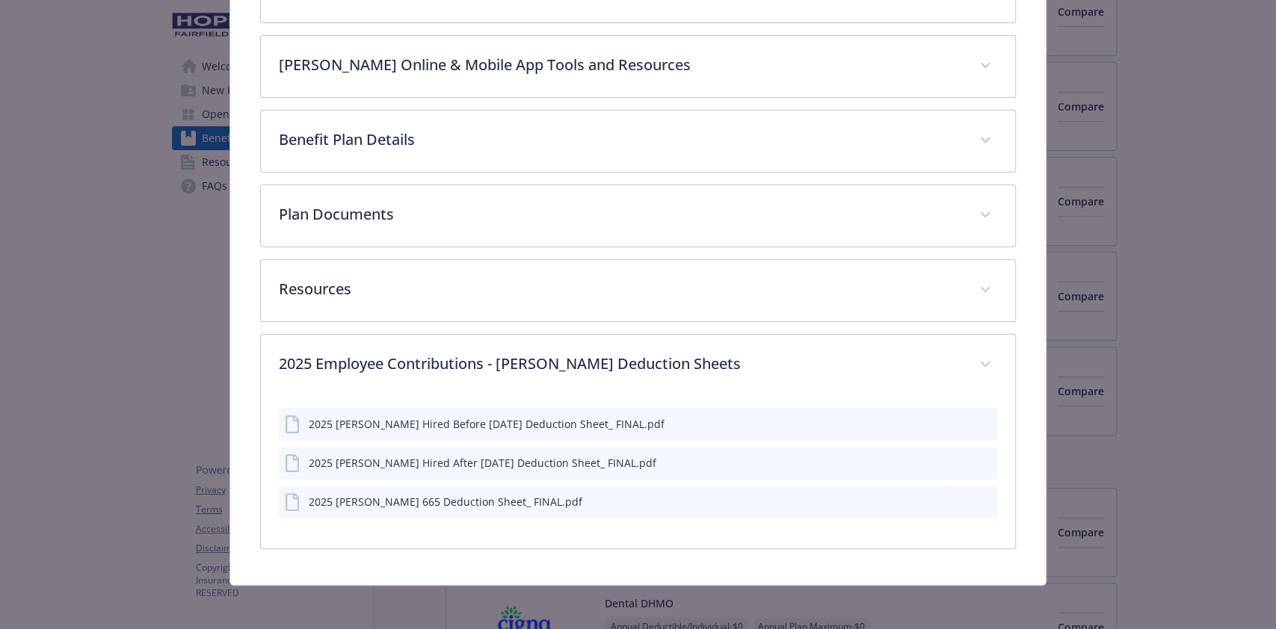
click at [490, 422] on div "2025 [PERSON_NAME] Hired Before [DATE] Deduction Sheet_ FINAL.pdf" at bounding box center [487, 424] width 356 height 16
click at [976, 419] on icon "preview file" at bounding box center [982, 424] width 13 height 10
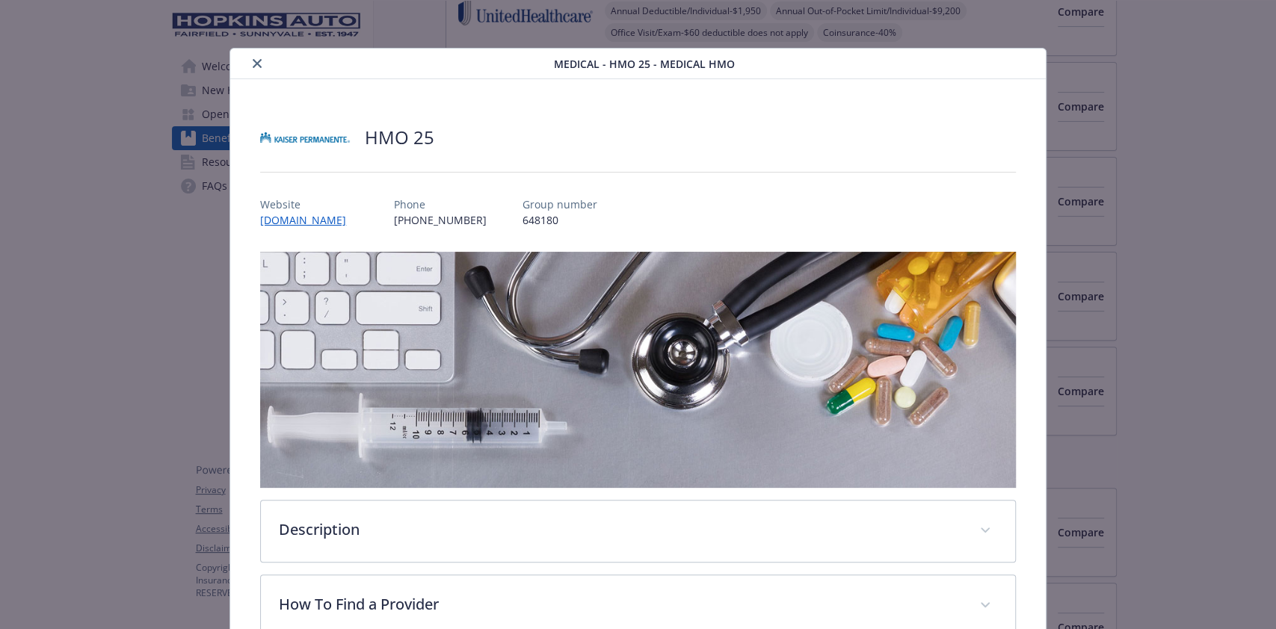
click at [253, 61] on icon "close" at bounding box center [257, 63] width 9 height 9
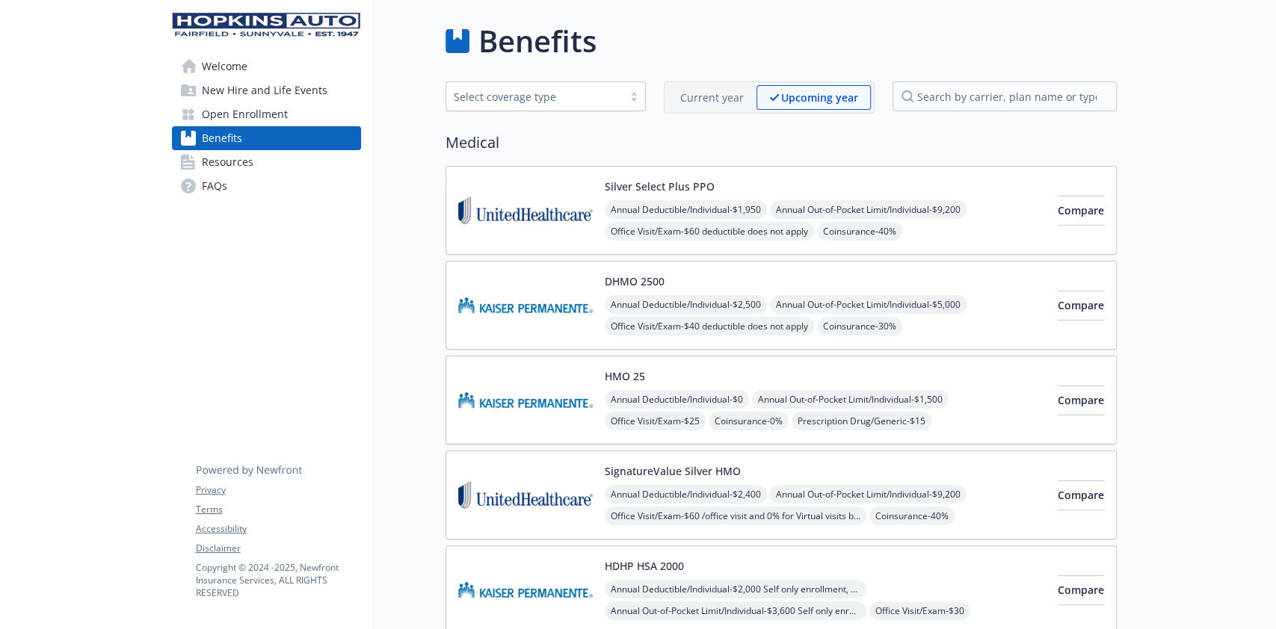
click at [231, 63] on span "Welcome" at bounding box center [225, 67] width 46 height 24
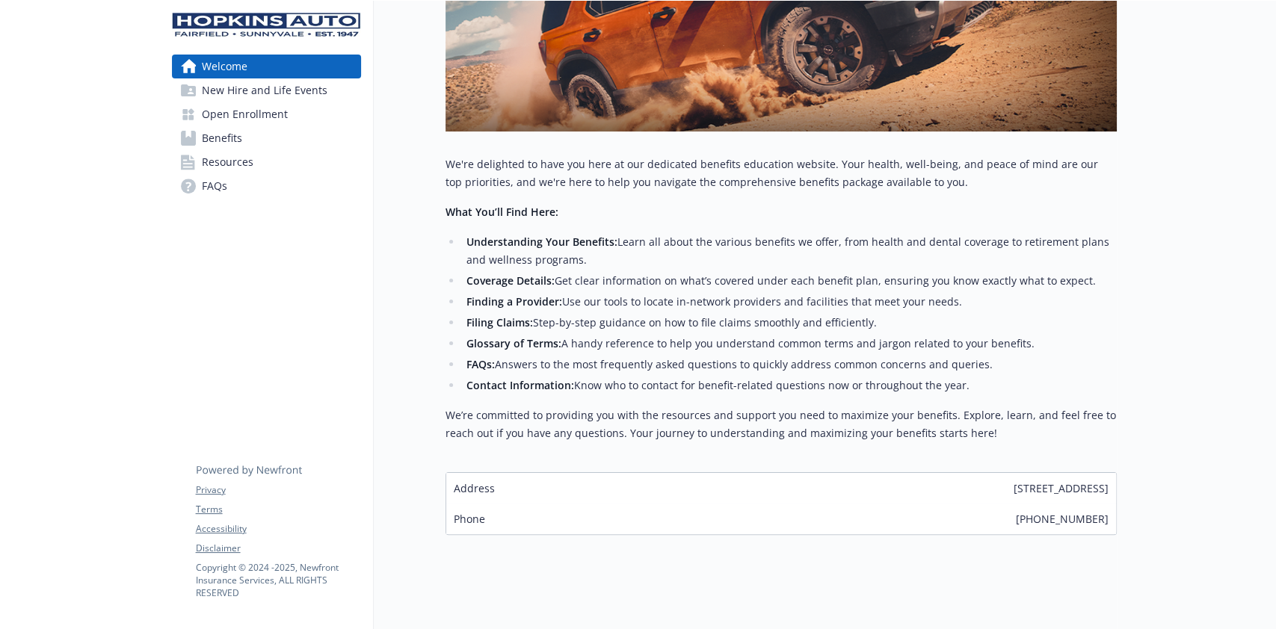
scroll to position [357, 0]
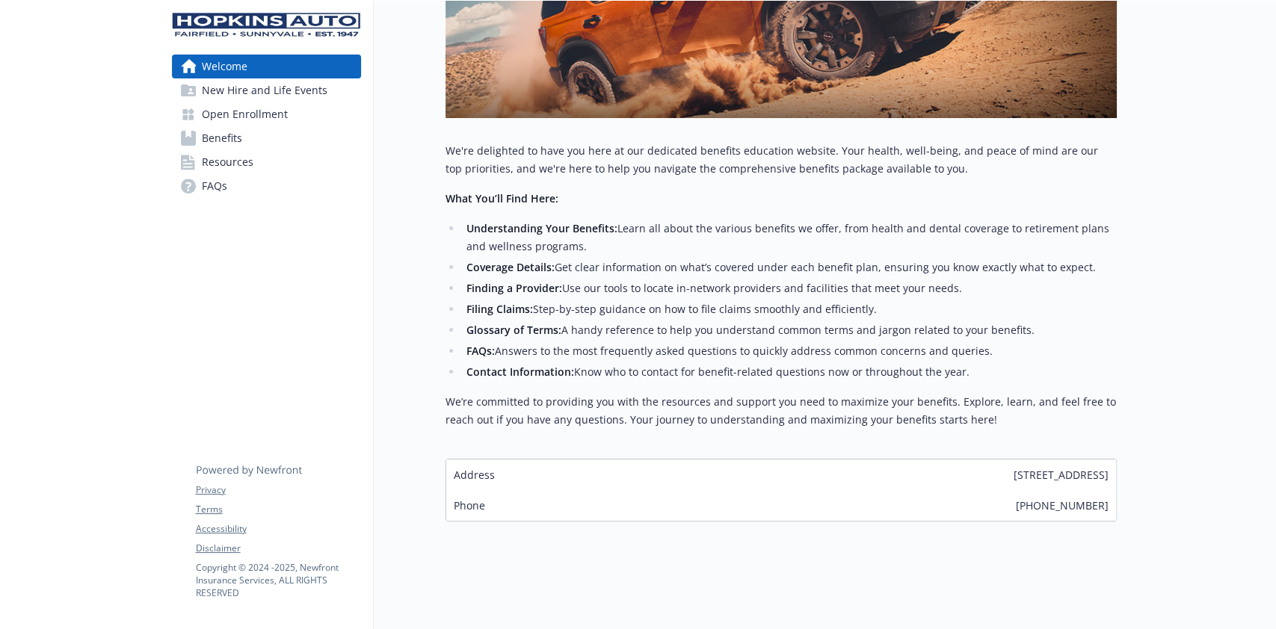
click at [272, 116] on span "Open Enrollment" at bounding box center [245, 114] width 86 height 24
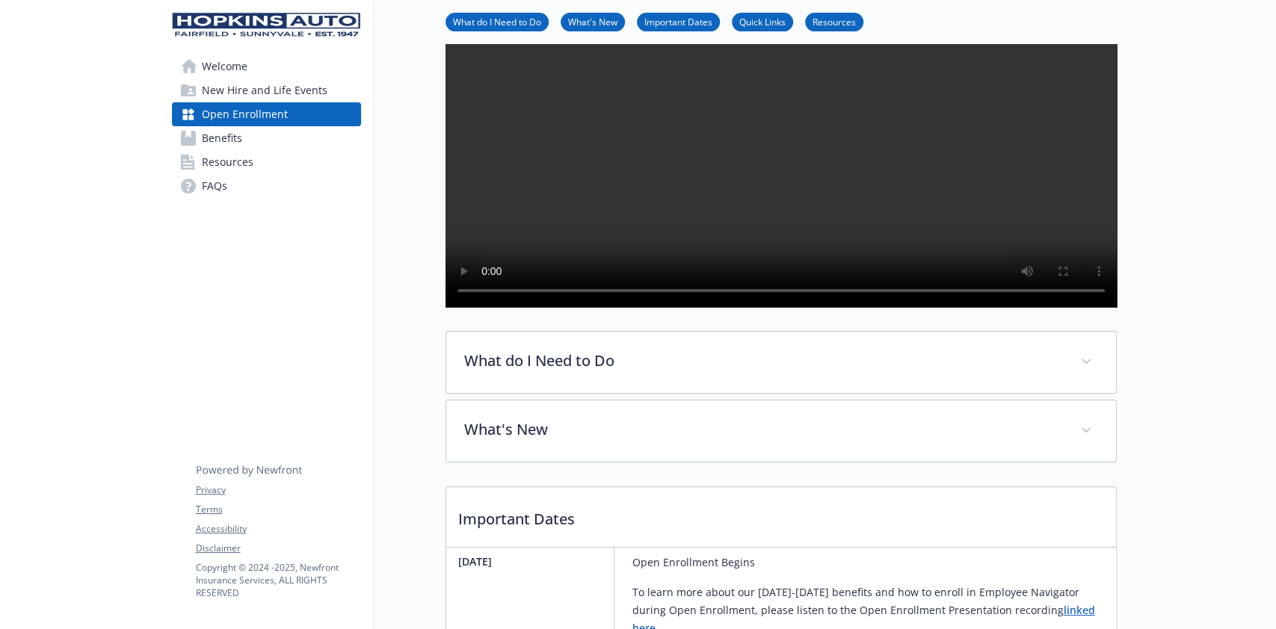
scroll to position [58, 0]
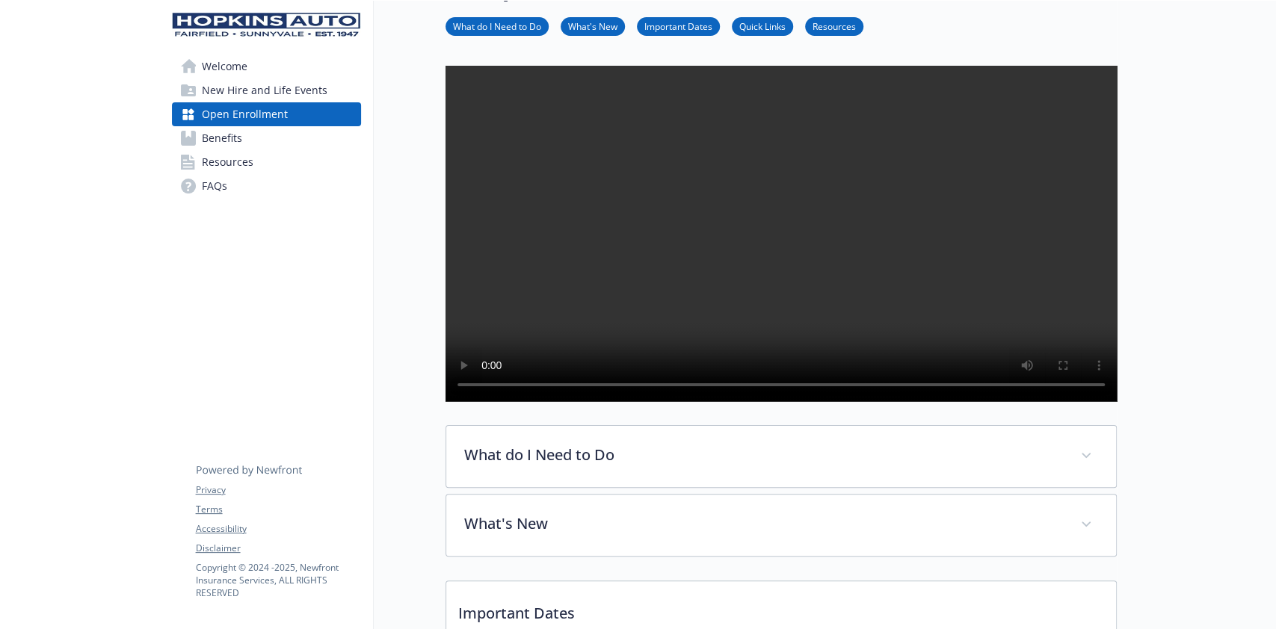
click at [230, 138] on span "Benefits" at bounding box center [222, 138] width 40 height 24
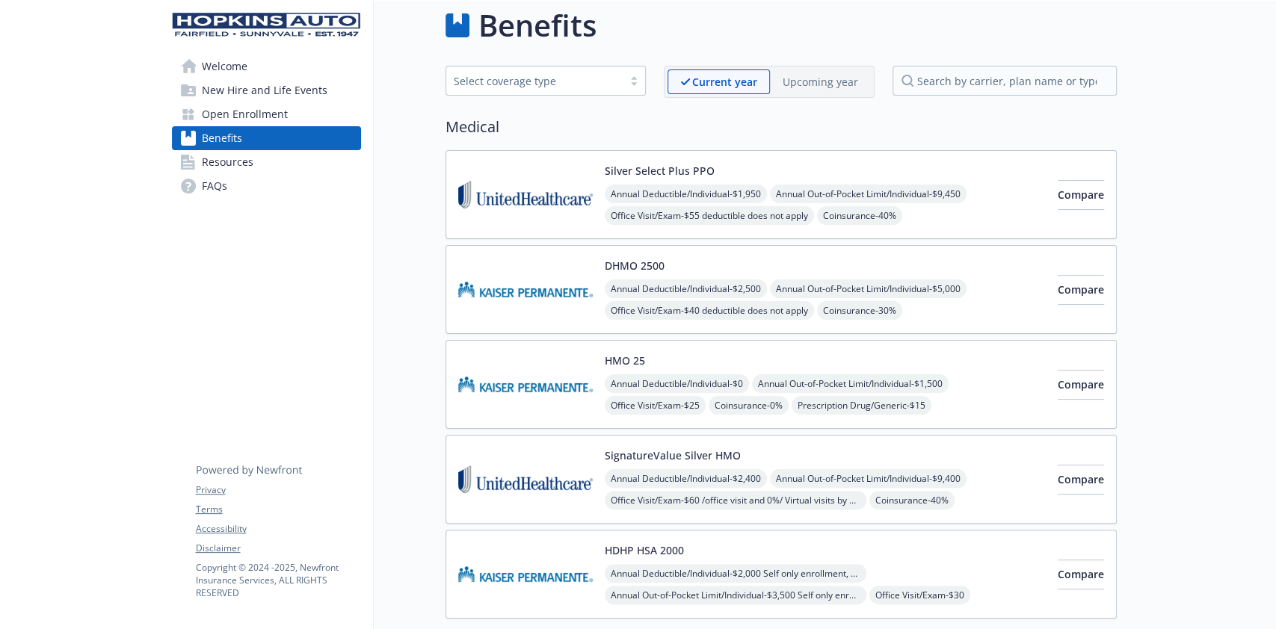
scroll to position [58, 0]
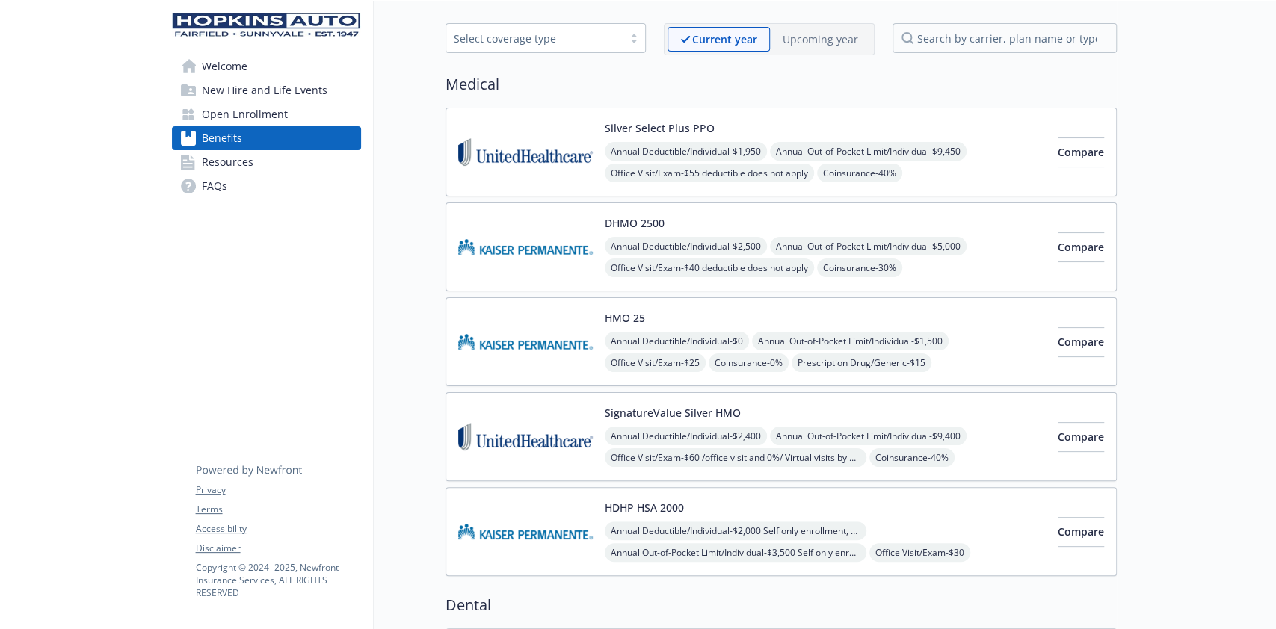
click at [837, 32] on p "Upcoming year" at bounding box center [821, 39] width 76 height 16
click at [1065, 531] on span "Compare" at bounding box center [1081, 532] width 46 height 14
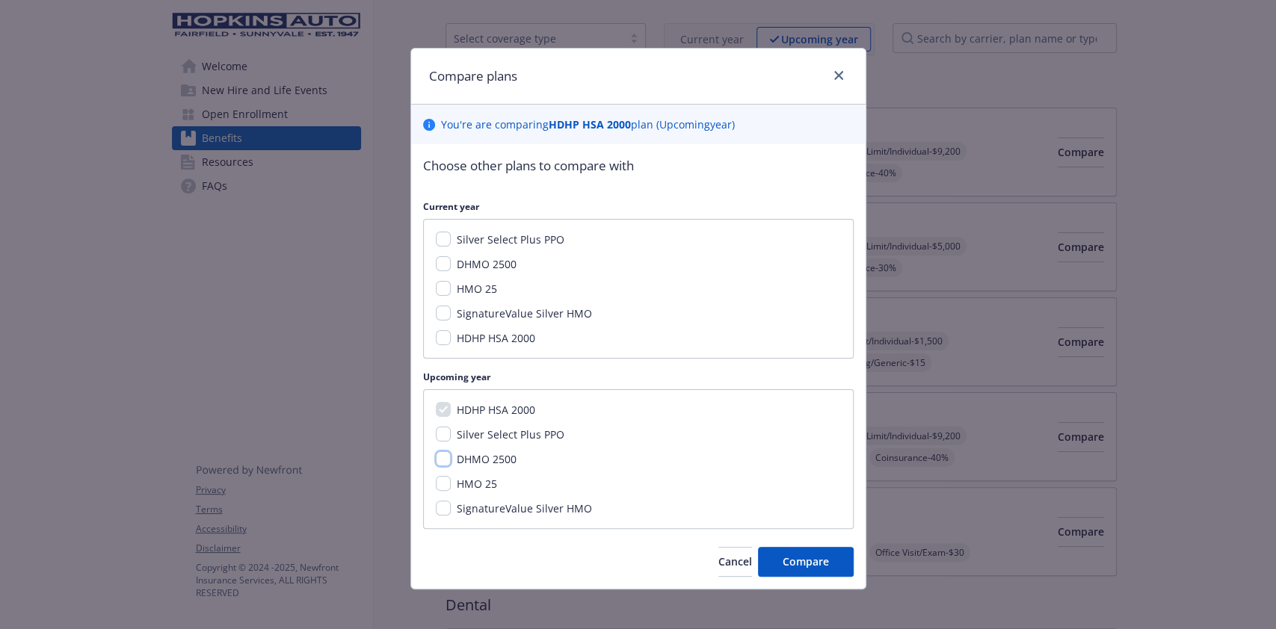
click at [437, 460] on input "DHMO 2500" at bounding box center [443, 459] width 15 height 15
checkbox input "true"
click at [774, 562] on button "Compare" at bounding box center [806, 562] width 96 height 30
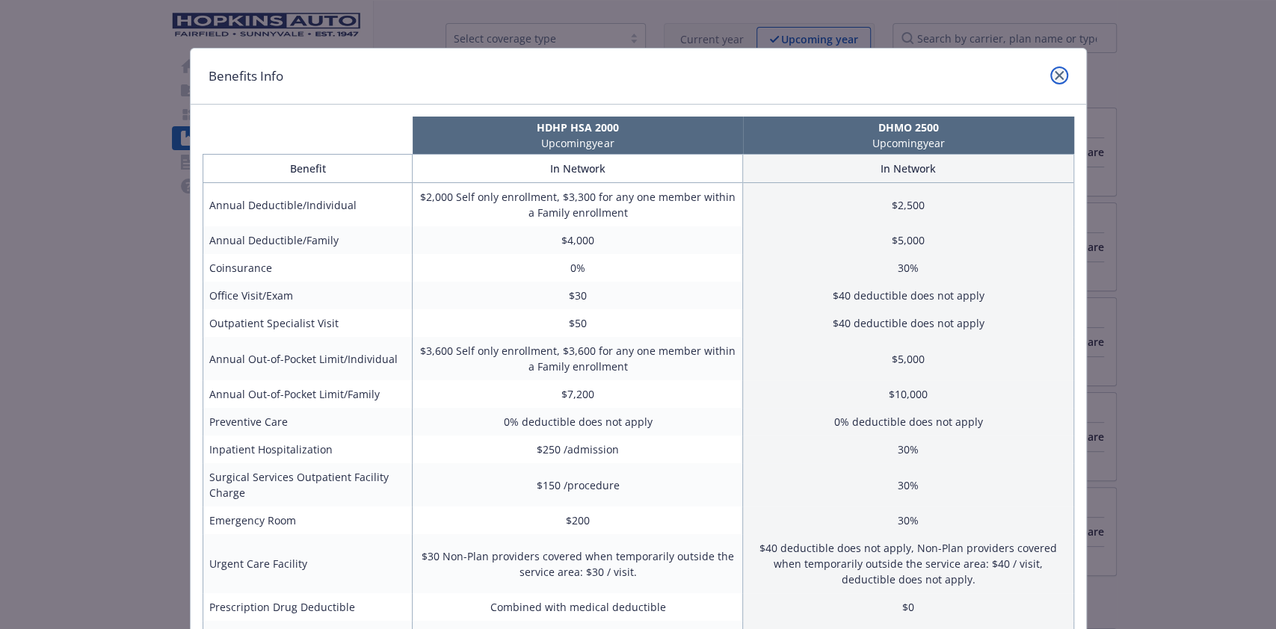
click at [1055, 75] on icon "close" at bounding box center [1059, 75] width 9 height 9
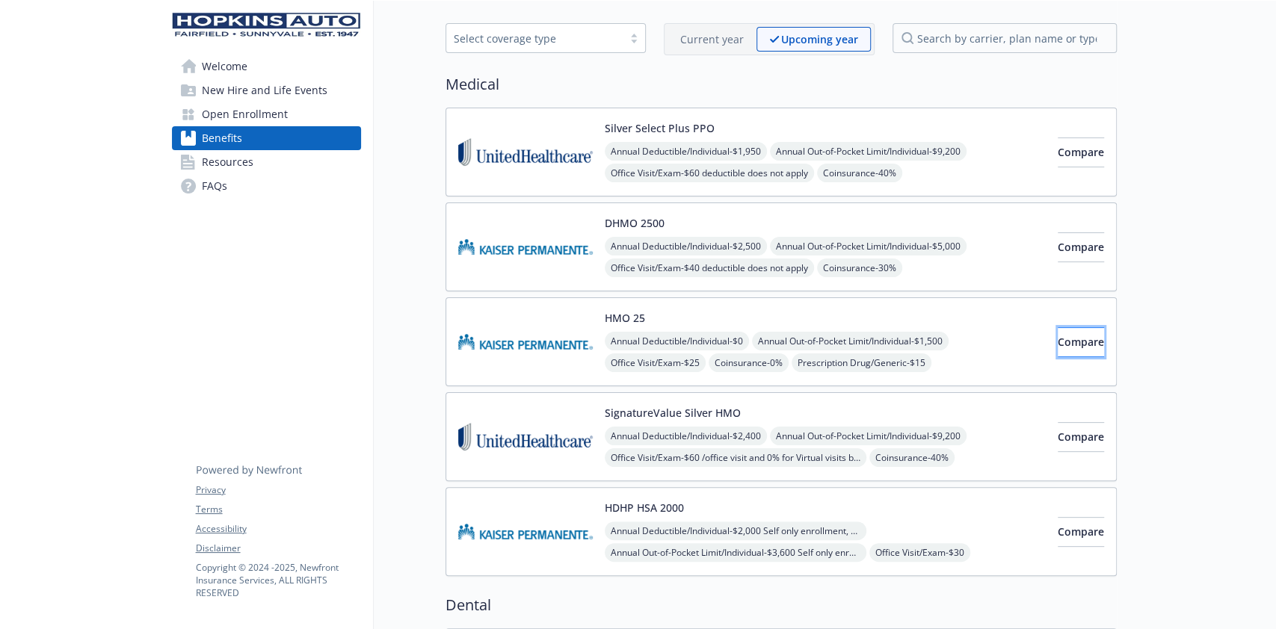
click at [1058, 337] on span "Compare" at bounding box center [1081, 342] width 46 height 14
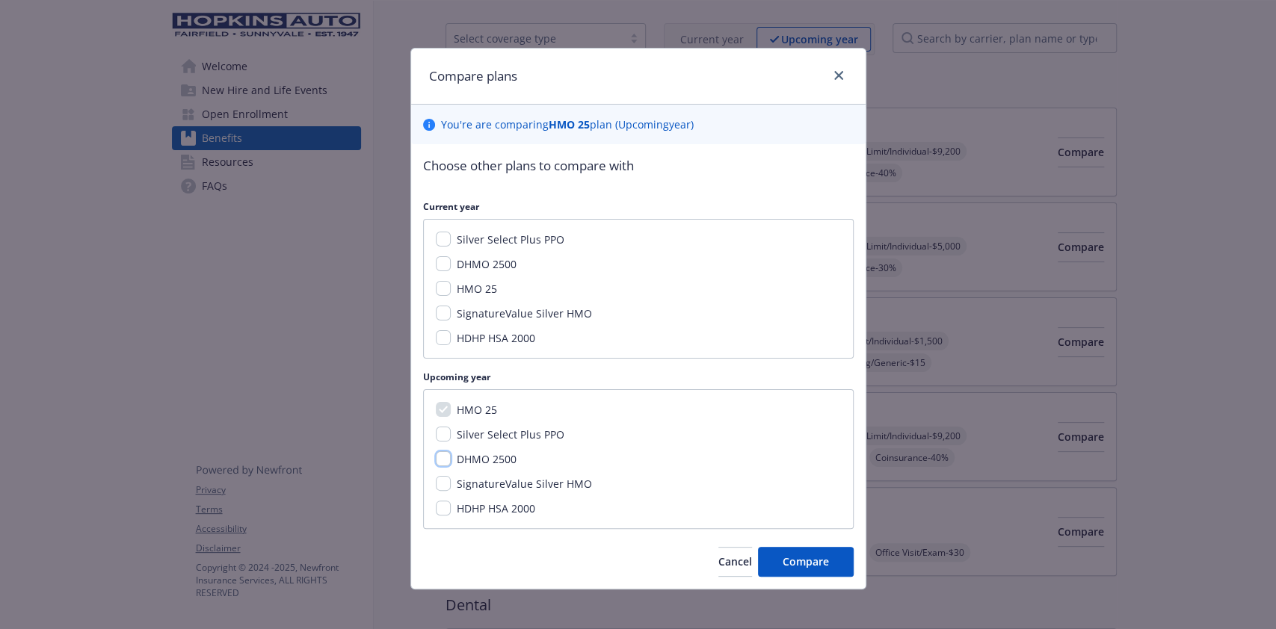
click at [436, 458] on input "DHMO 2500" at bounding box center [443, 459] width 15 height 15
checkbox input "true"
click at [783, 559] on span "Compare" at bounding box center [806, 562] width 46 height 14
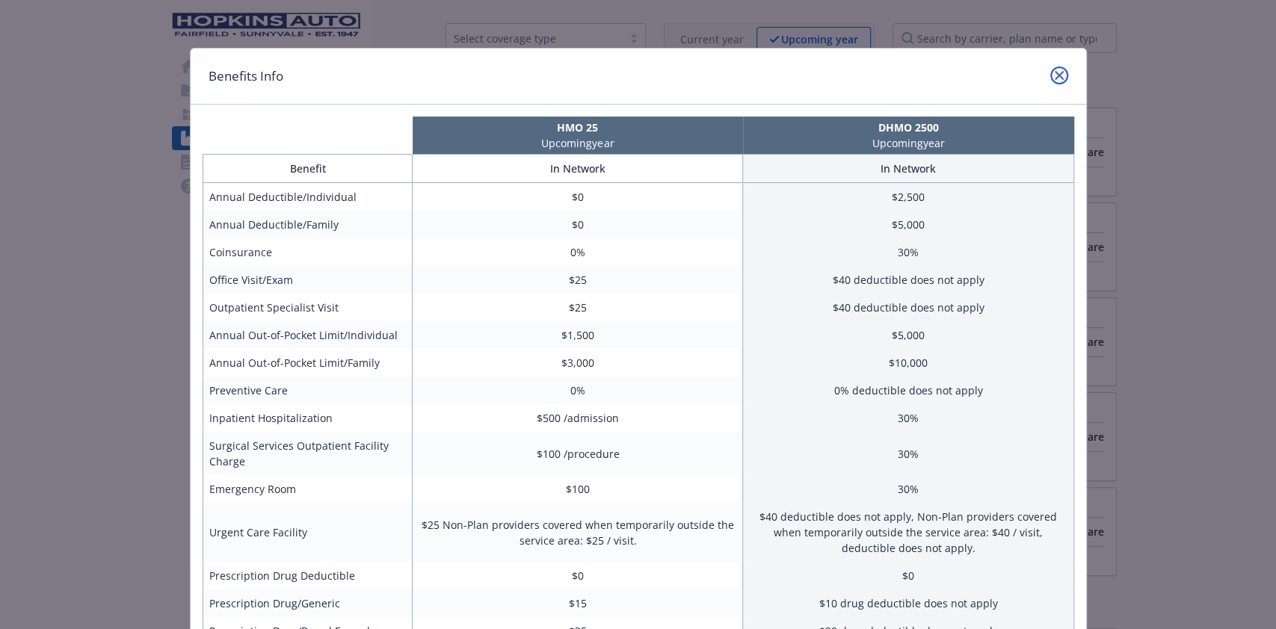
click at [1053, 69] on link "close" at bounding box center [1059, 76] width 18 height 18
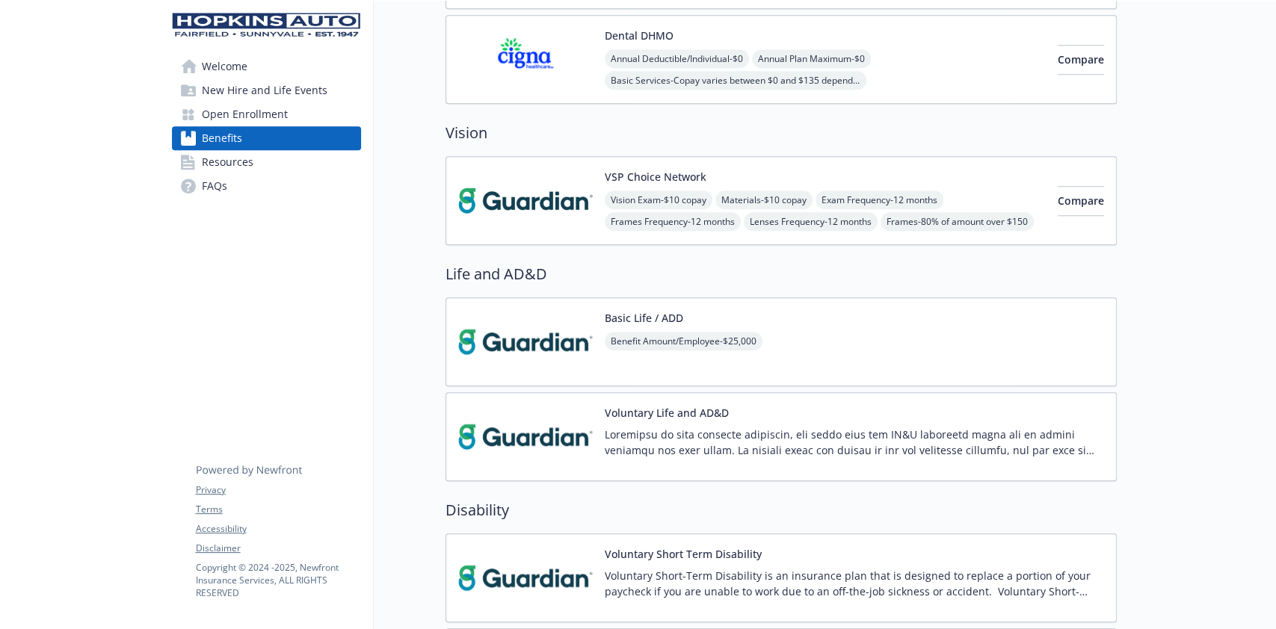
scroll to position [656, 0]
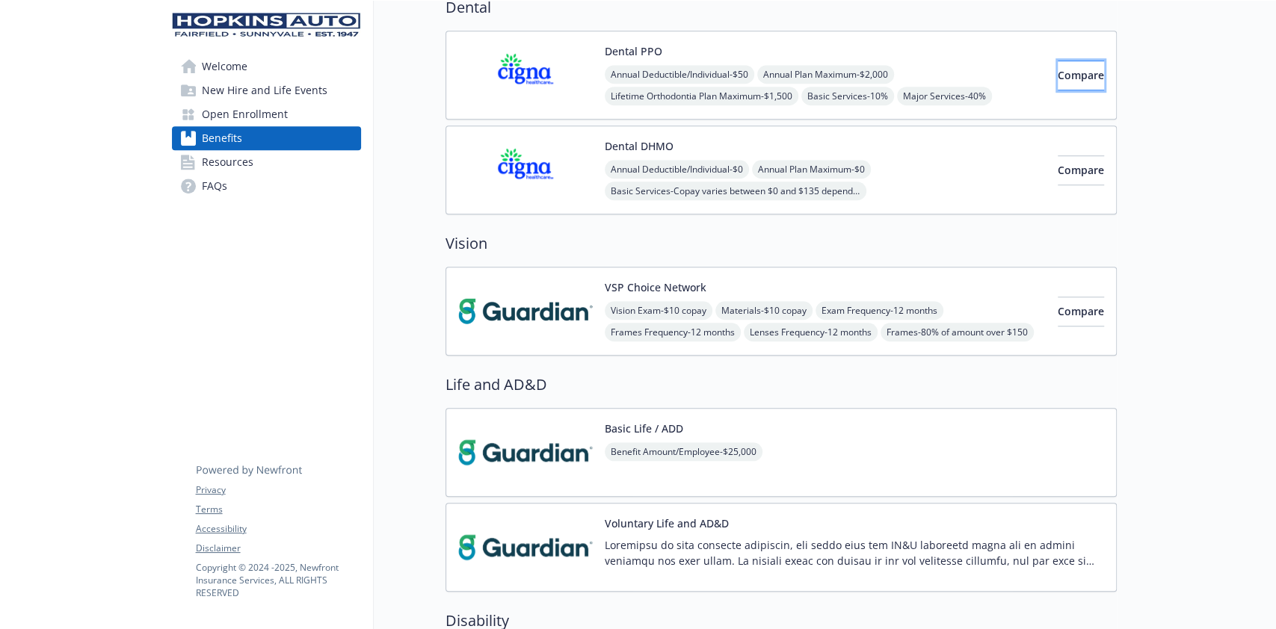
click at [1058, 64] on button "Compare" at bounding box center [1081, 76] width 46 height 30
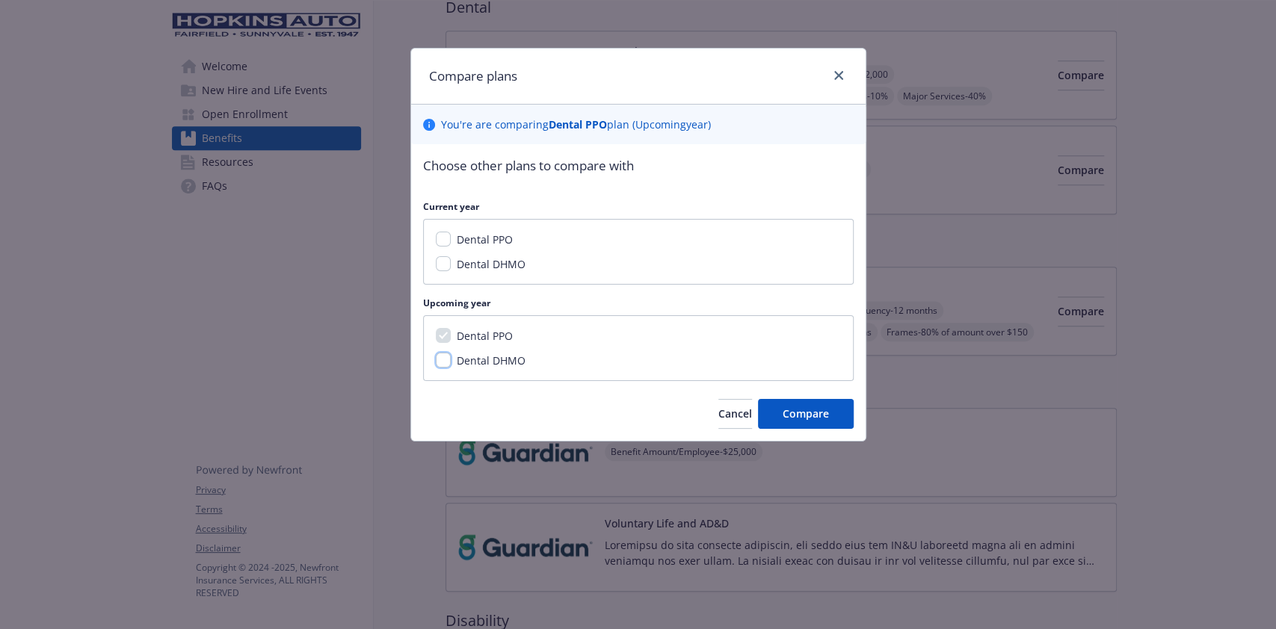
click at [439, 357] on input "Dental DHMO" at bounding box center [443, 360] width 15 height 15
checkbox input "true"
click at [802, 422] on button "Compare" at bounding box center [806, 414] width 96 height 30
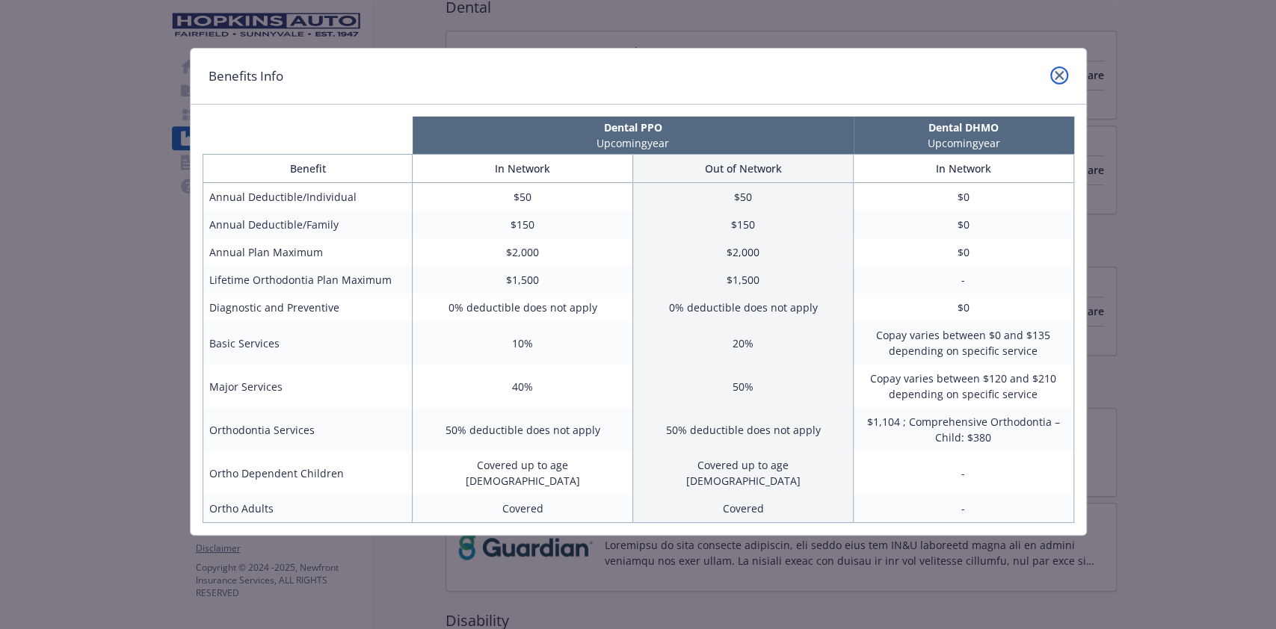
click at [1062, 75] on icon "close" at bounding box center [1059, 75] width 9 height 9
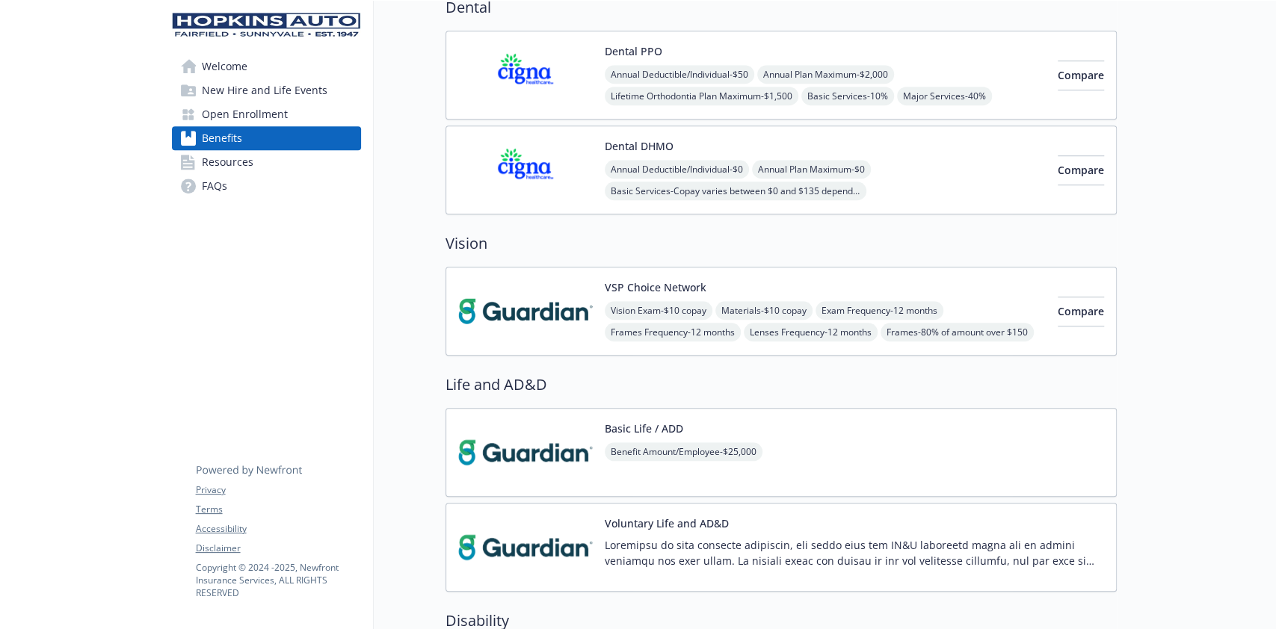
scroll to position [556, 0]
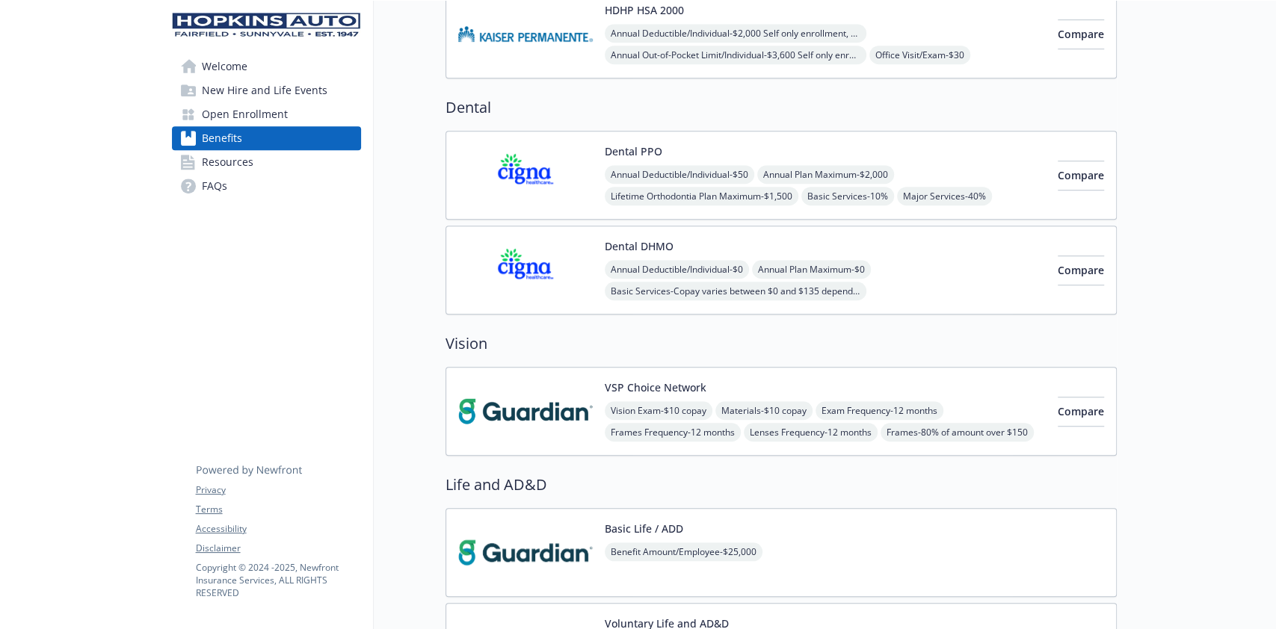
click at [589, 260] on img at bounding box center [525, 270] width 135 height 64
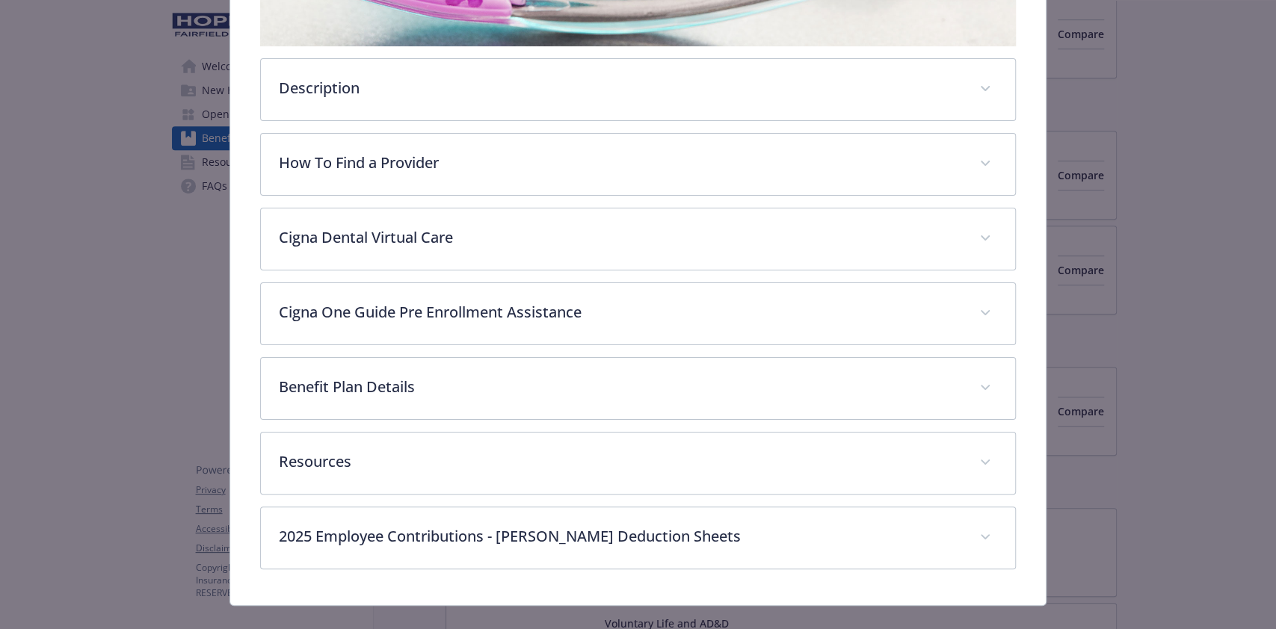
scroll to position [443, 0]
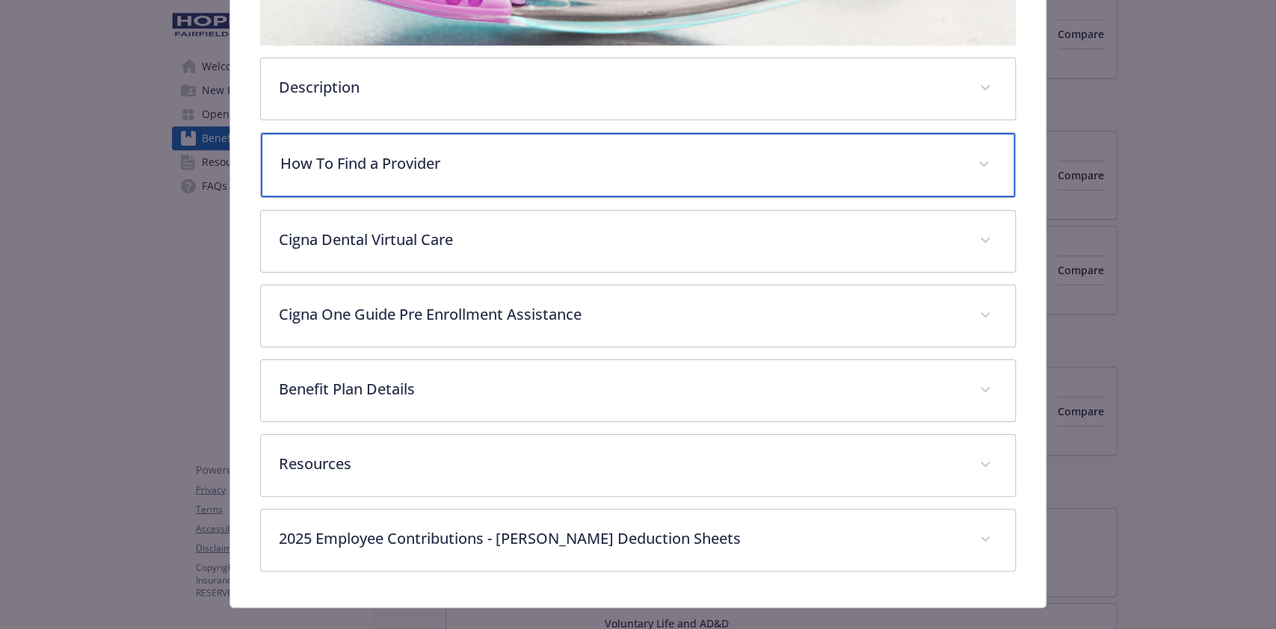
click at [973, 162] on span "details for plan Dental - Dental DHMO - Managed Dental" at bounding box center [984, 165] width 24 height 24
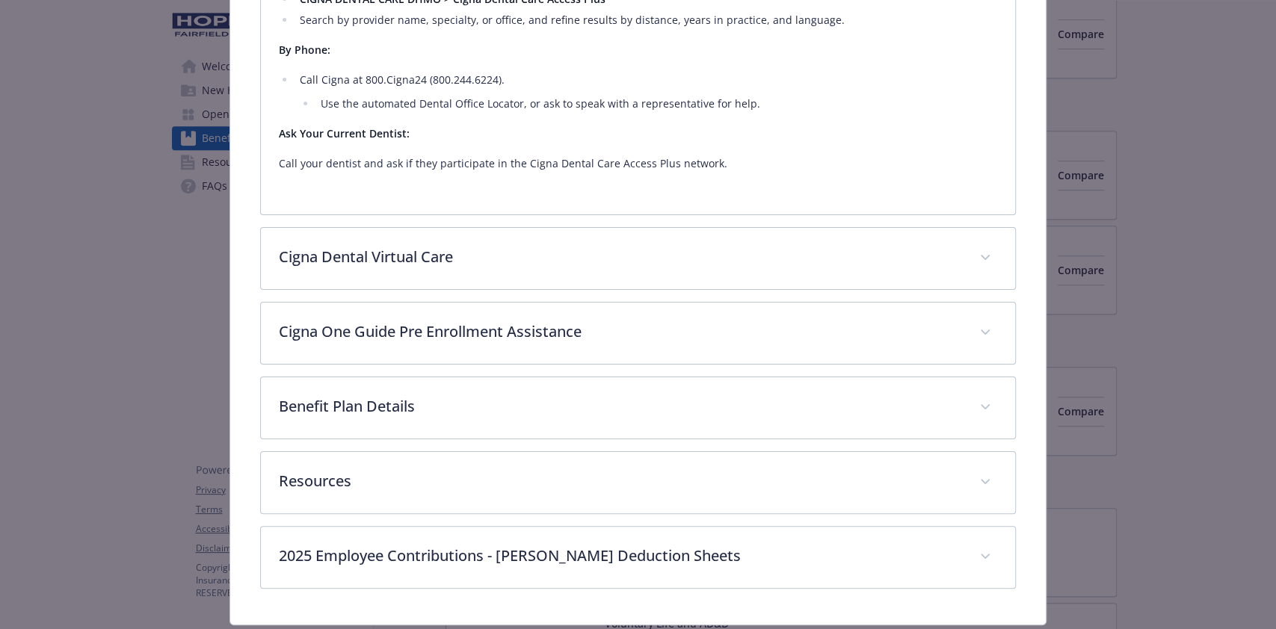
scroll to position [889, 0]
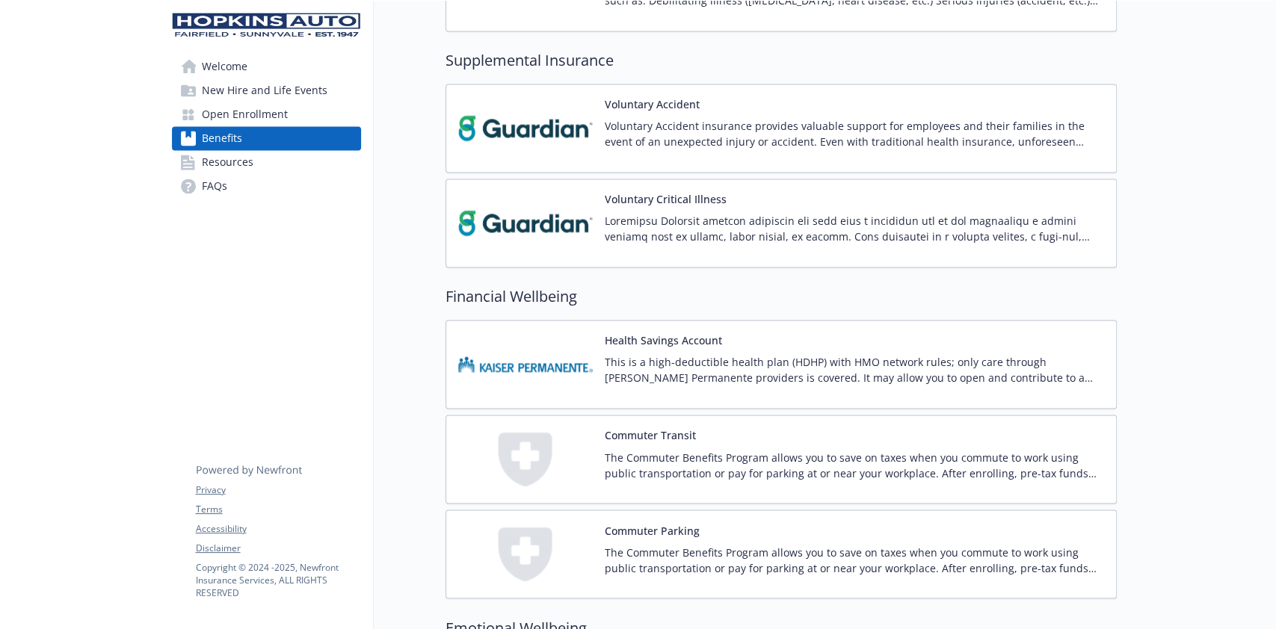
click at [640, 187] on div "Voluntary Critical Illness" at bounding box center [781, 223] width 671 height 89
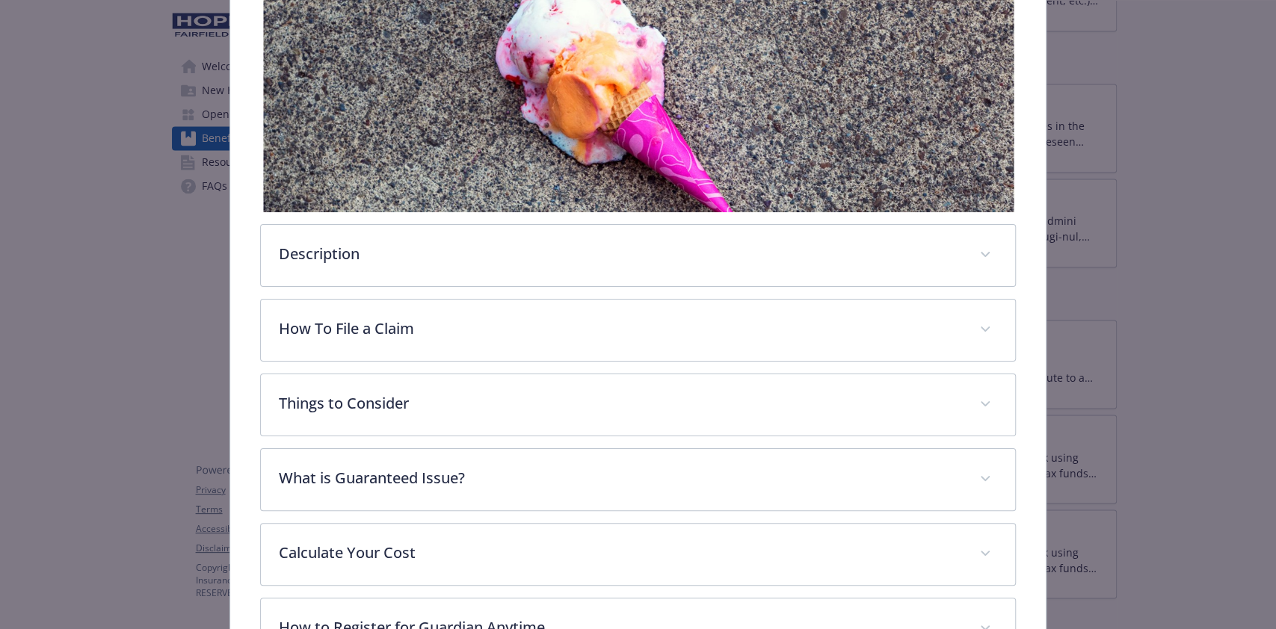
scroll to position [343, 0]
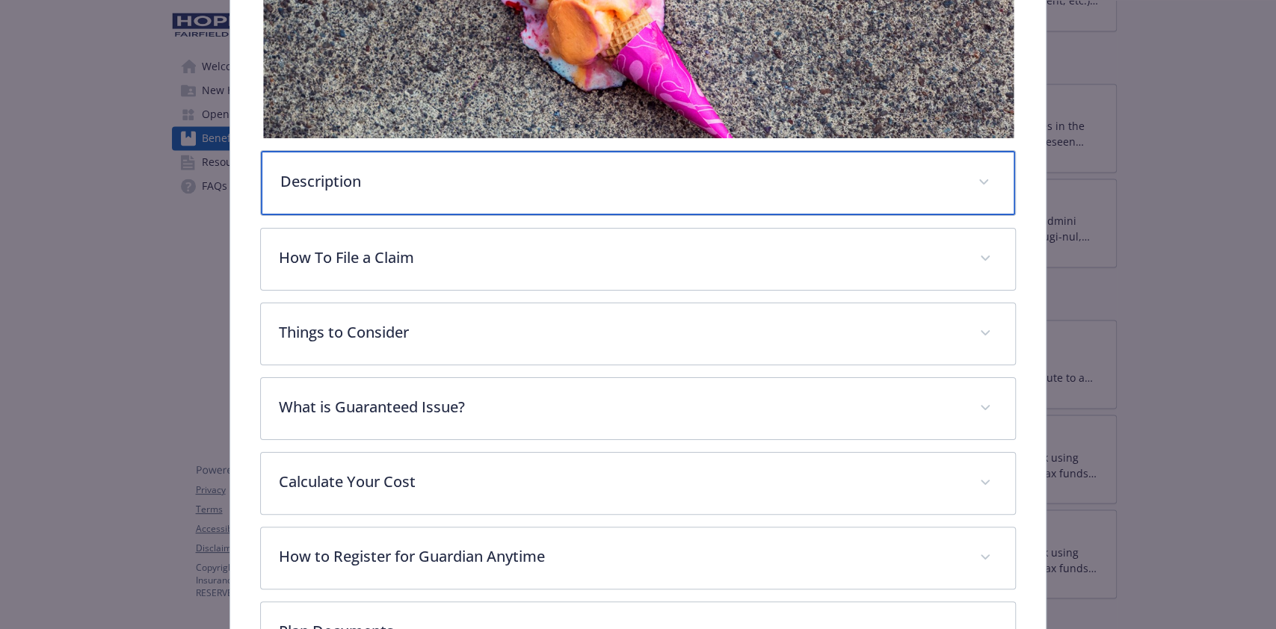
click at [348, 174] on p "Description" at bounding box center [619, 181] width 679 height 22
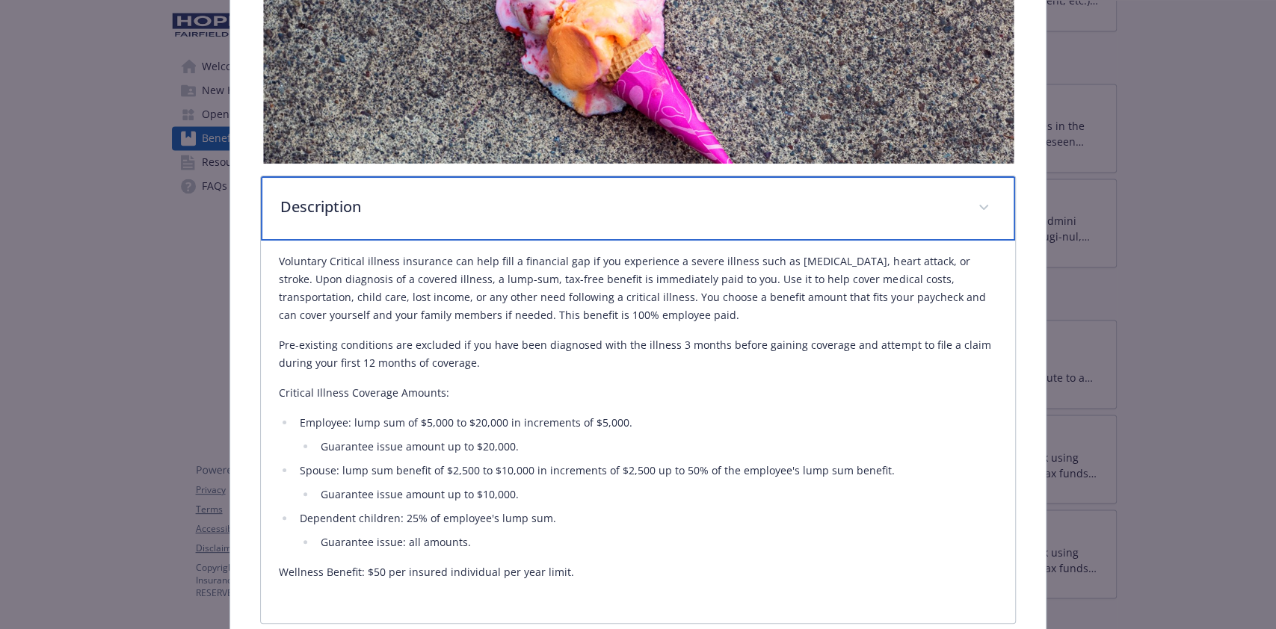
scroll to position [797, 0]
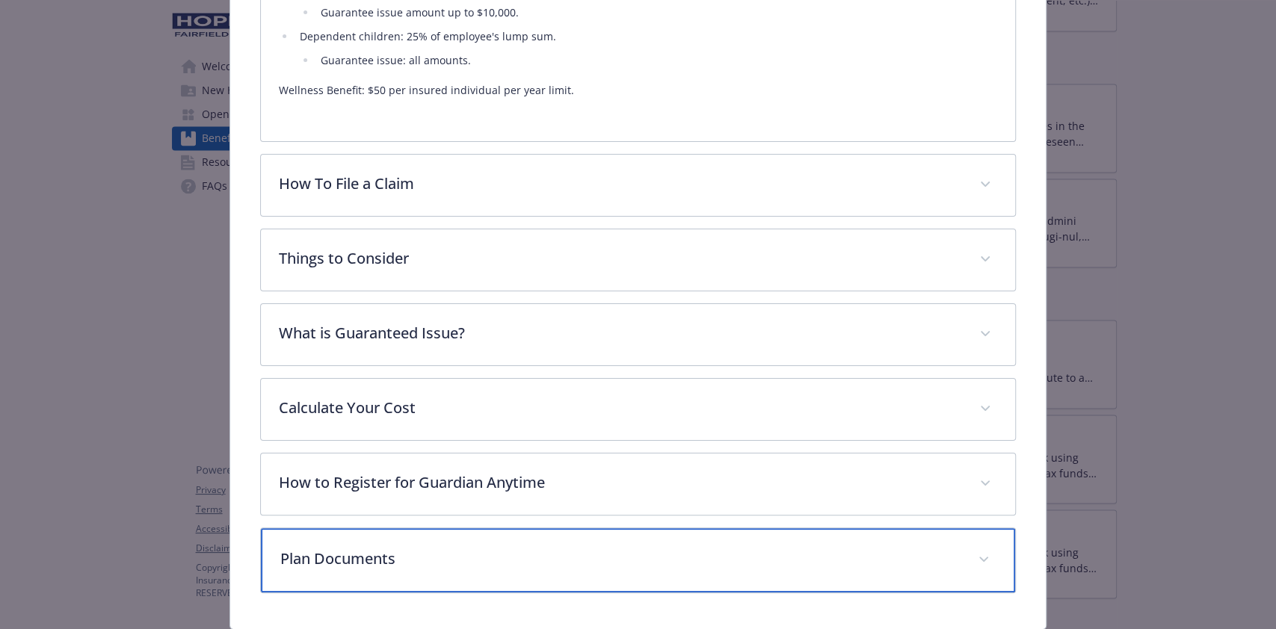
click at [411, 548] on p "Plan Documents" at bounding box center [619, 559] width 679 height 22
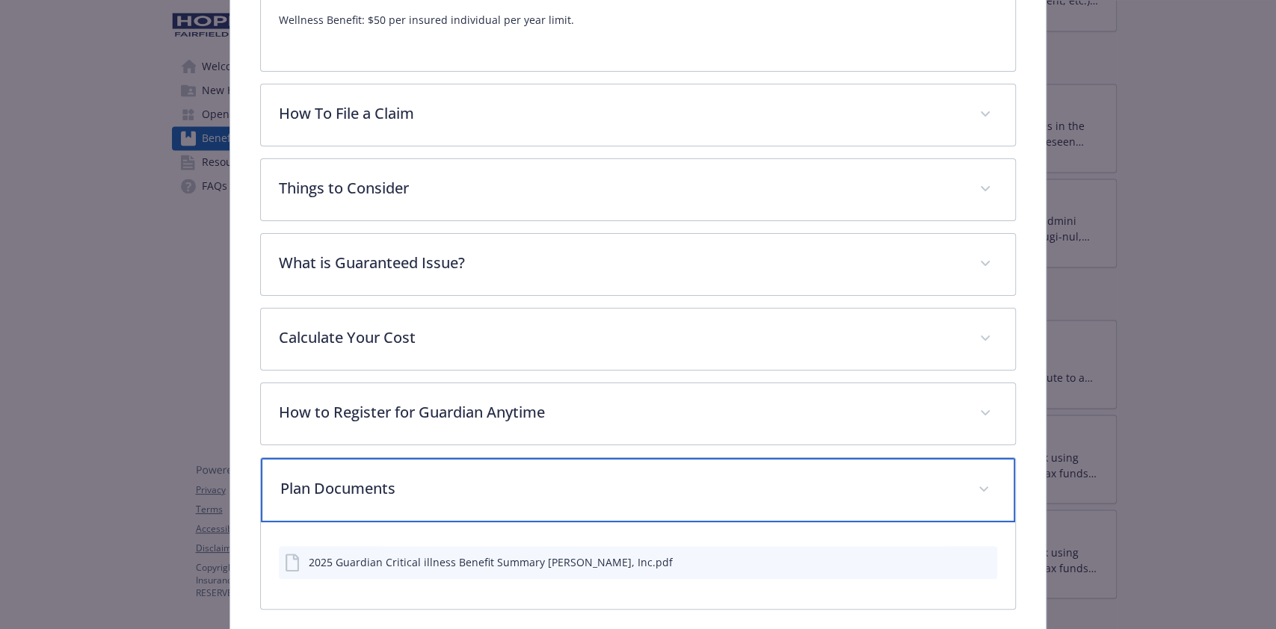
scroll to position [927, 0]
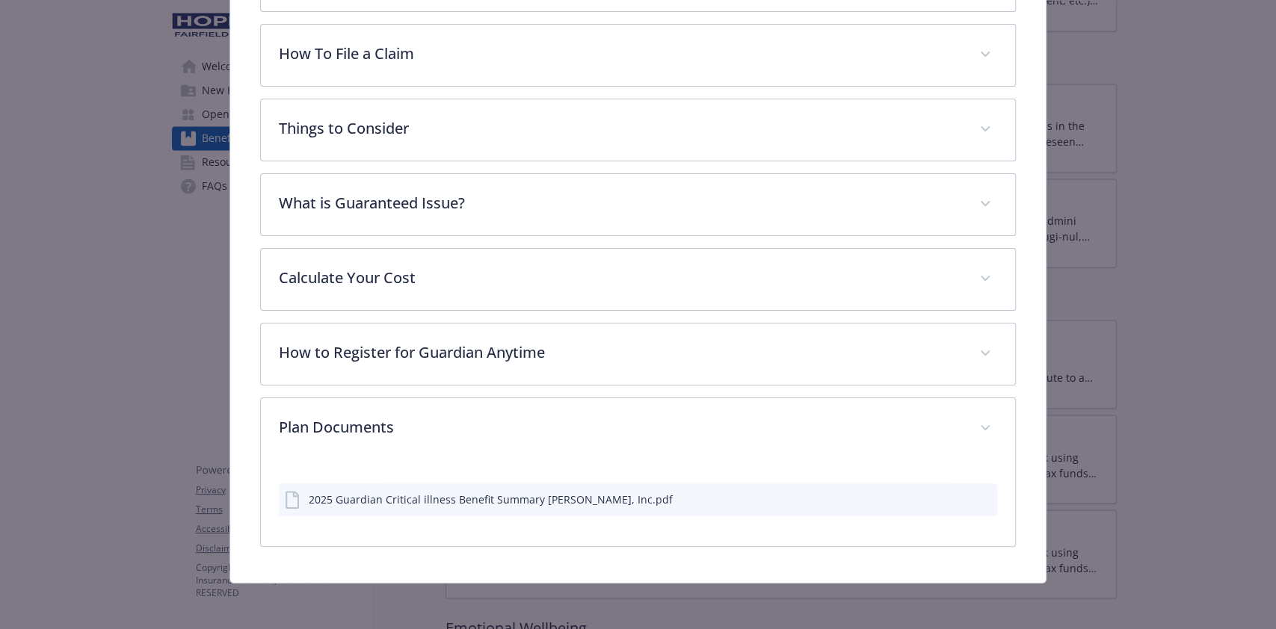
click at [550, 501] on div "2025 Guardian Critical illness Benefit Summary [PERSON_NAME], Inc.pdf" at bounding box center [491, 500] width 364 height 16
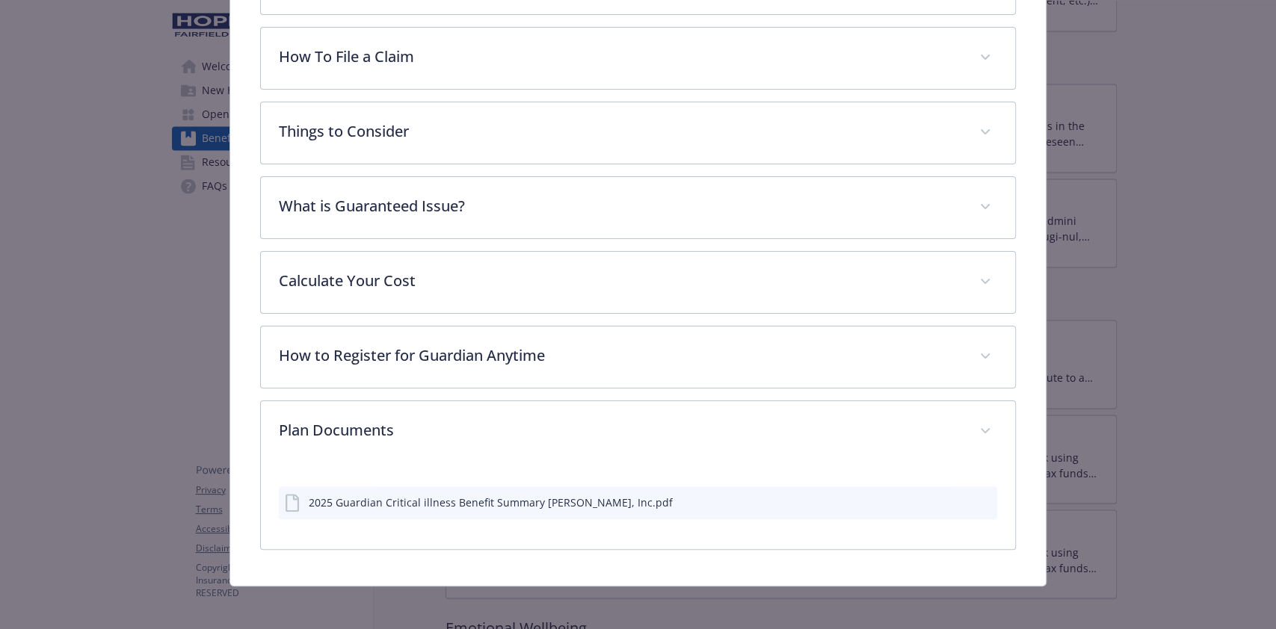
click at [976, 497] on icon "preview file" at bounding box center [982, 501] width 13 height 10
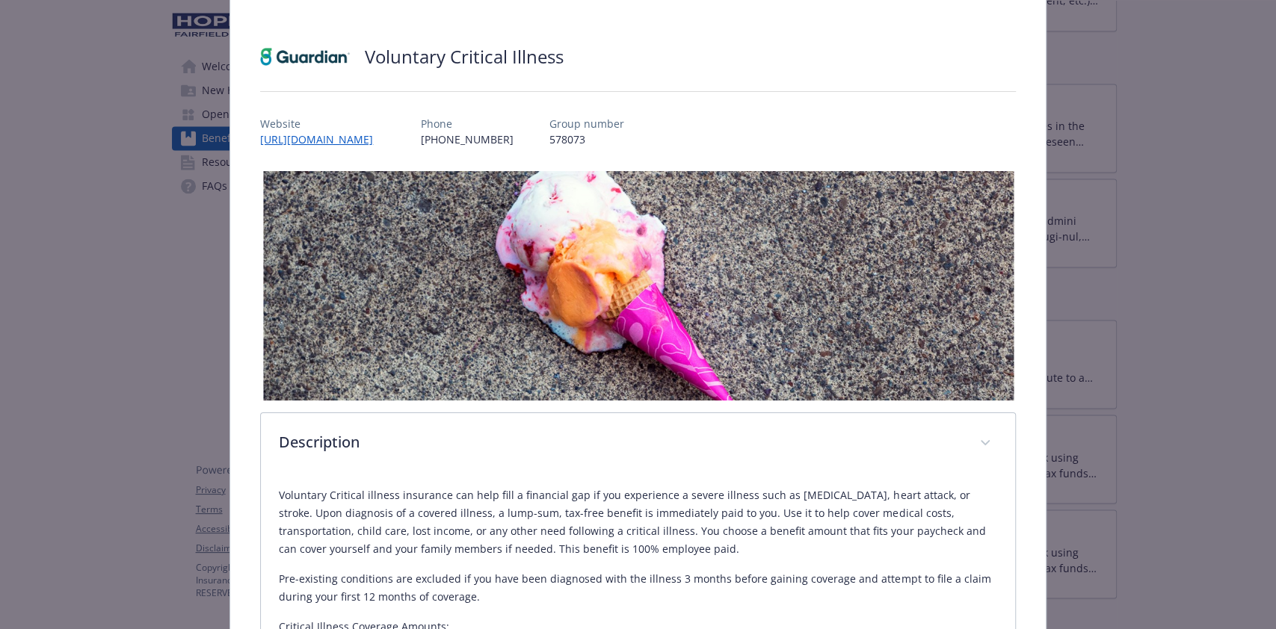
scroll to position [0, 0]
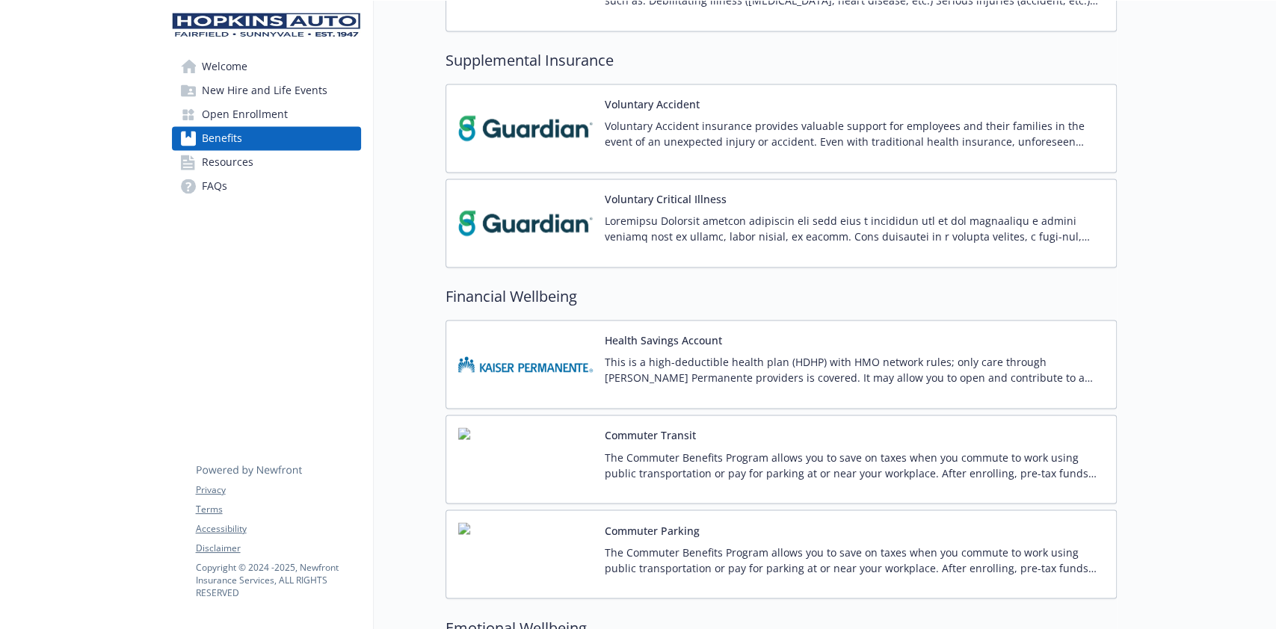
drag, startPoint x: 128, startPoint y: 73, endPoint x: 136, endPoint y: 52, distance: 22.5
